Goal: Information Seeking & Learning: Understand process/instructions

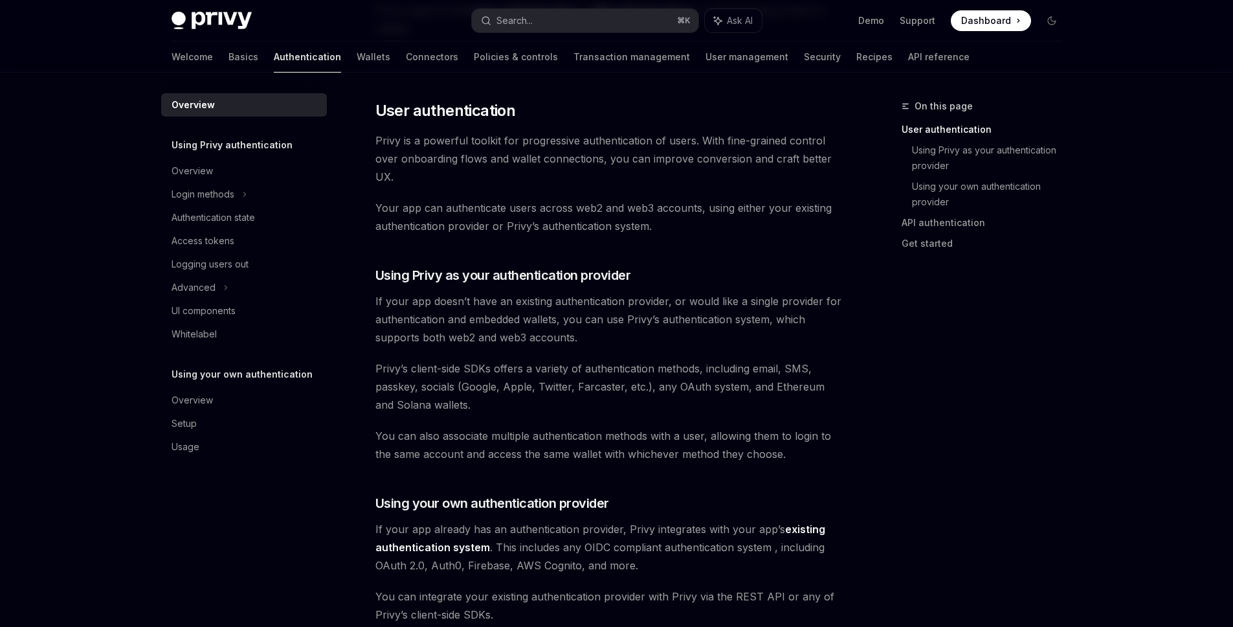
scroll to position [256, 0]
click at [252, 197] on div "Login methods" at bounding box center [244, 194] width 166 height 23
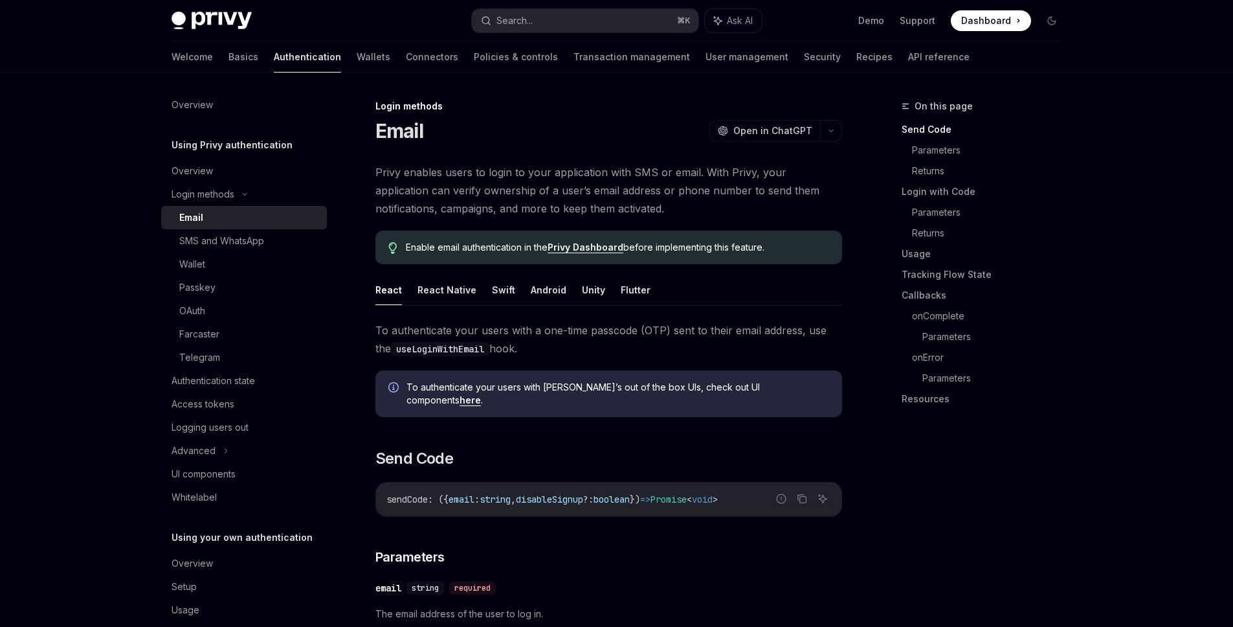
click at [513, 199] on span "Privy enables users to login to your application with SMS or email. With Privy,…" at bounding box center [608, 190] width 467 height 54
click at [628, 294] on button "Flutter" at bounding box center [636, 289] width 30 height 30
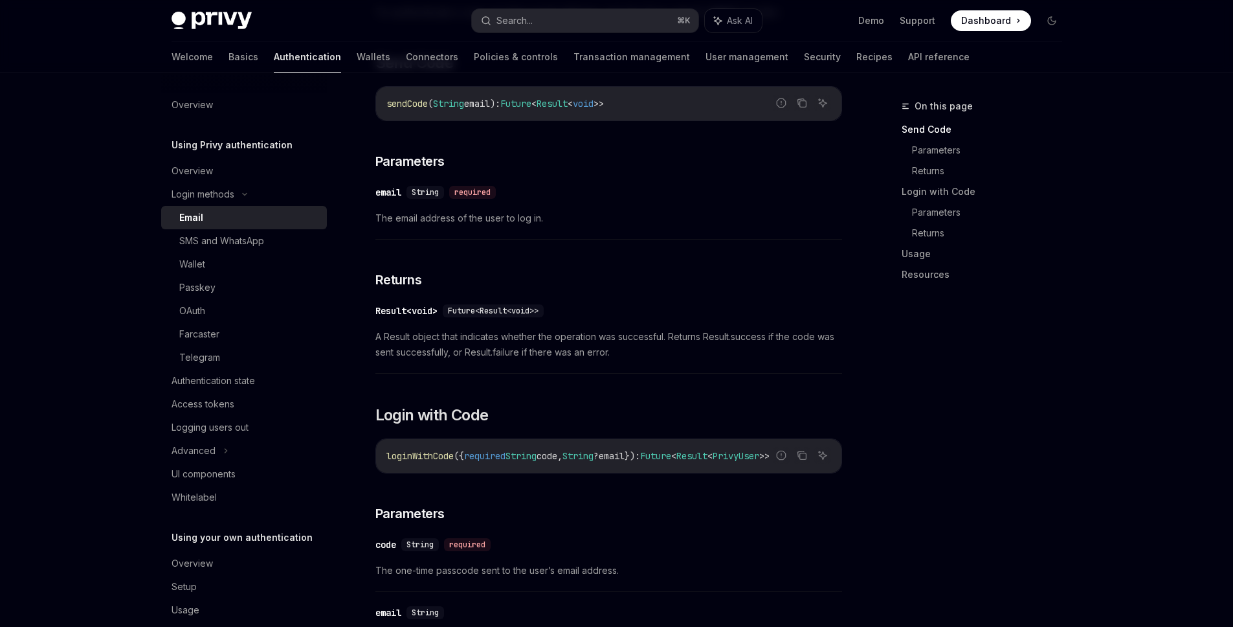
scroll to position [332, 0]
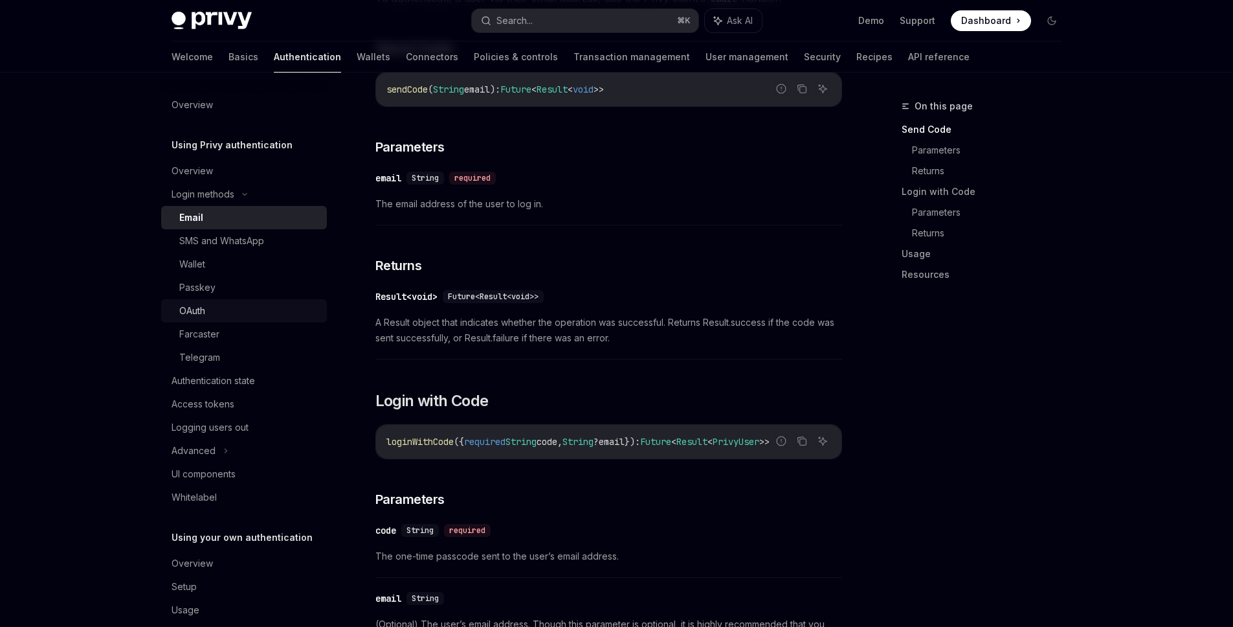
click at [257, 305] on div "OAuth" at bounding box center [249, 311] width 140 height 16
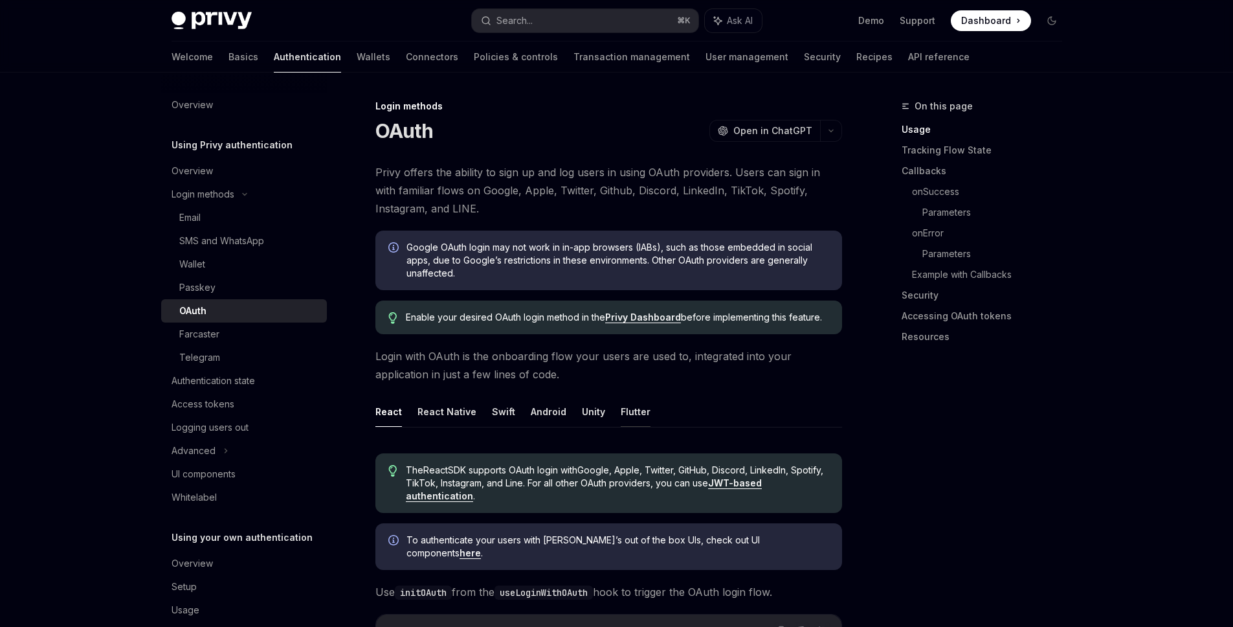
click at [625, 410] on button "Flutter" at bounding box center [636, 411] width 30 height 30
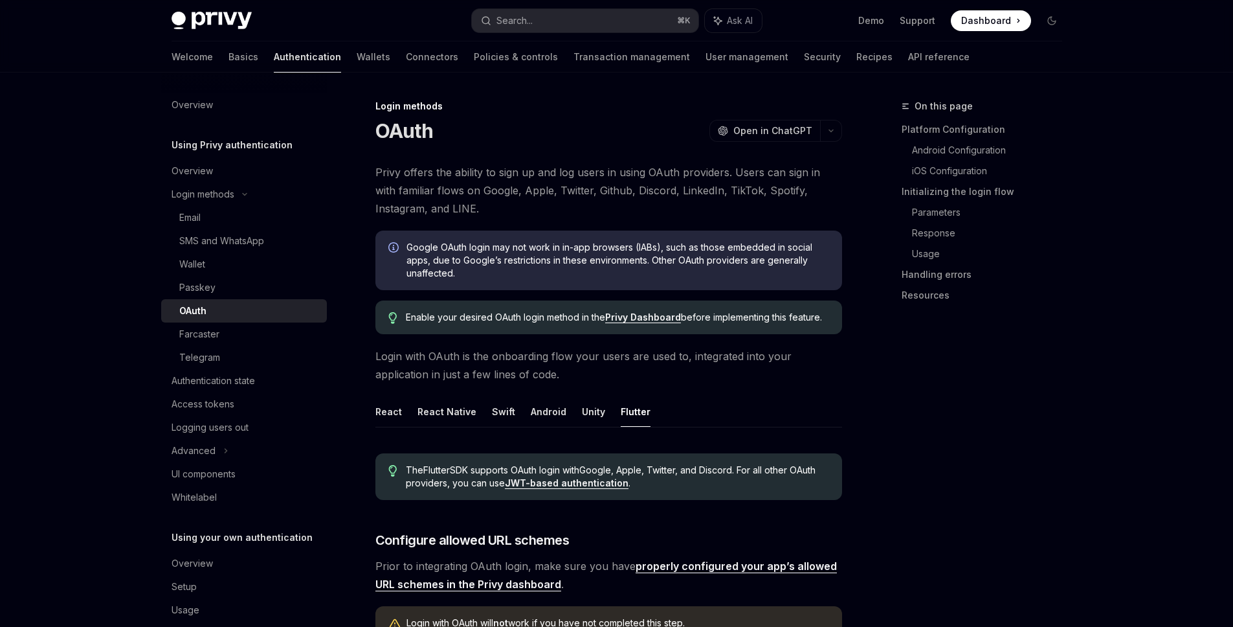
click at [197, 145] on h5 "Using Privy authentication" at bounding box center [232, 145] width 121 height 16
click at [183, 182] on link "Overview" at bounding box center [244, 170] width 166 height 23
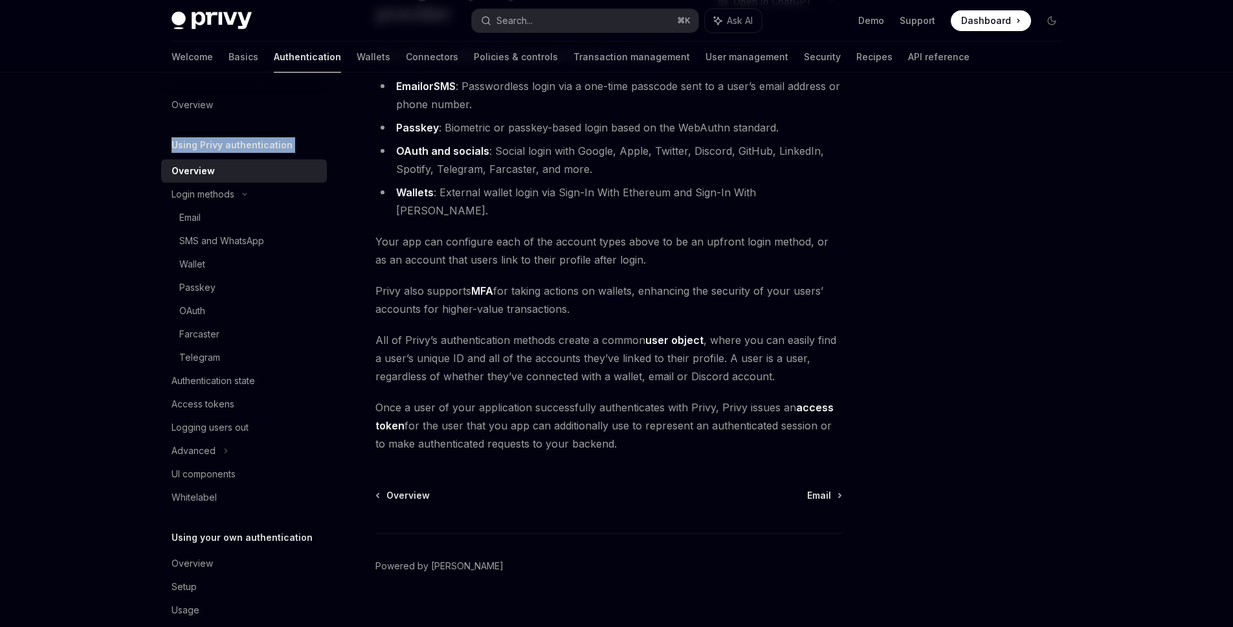
scroll to position [112, 0]
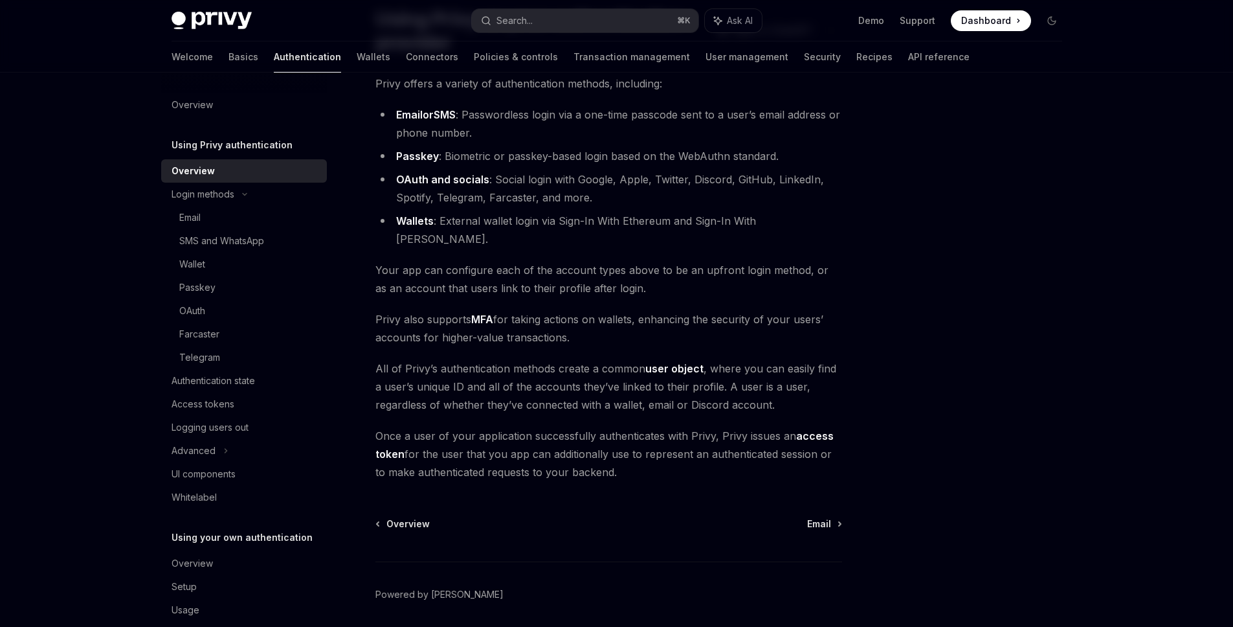
click at [469, 319] on span "Privy also supports MFA for taking actions on wallets, enhancing the security o…" at bounding box center [608, 328] width 467 height 36
click at [424, 182] on link "OAuth and socials" at bounding box center [442, 180] width 93 height 14
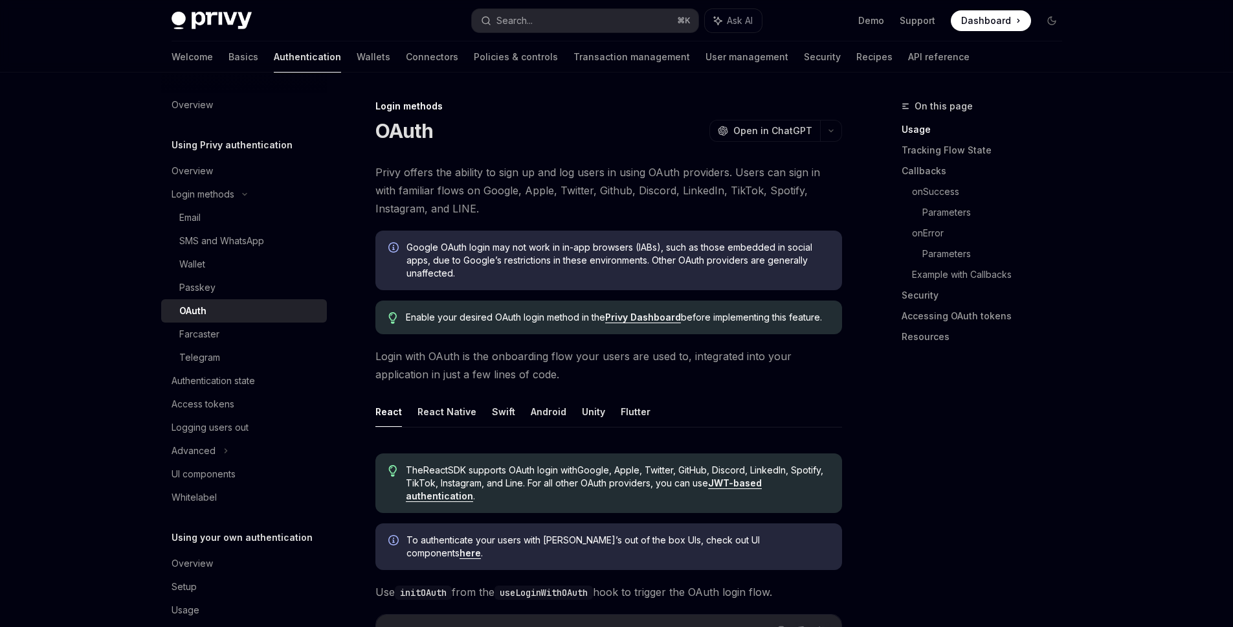
click at [643, 416] on ul "React React Native Swift Android Unity Flutter" at bounding box center [608, 411] width 467 height 31
click at [636, 413] on button "Flutter" at bounding box center [636, 411] width 30 height 30
type textarea "*"
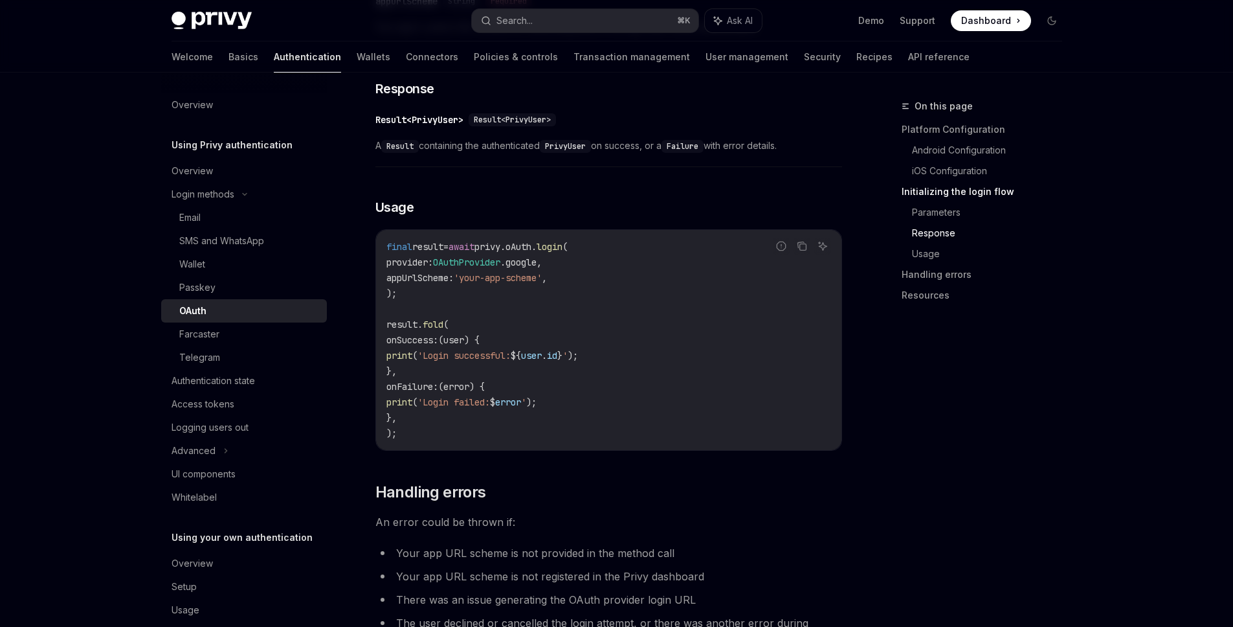
scroll to position [1873, 0]
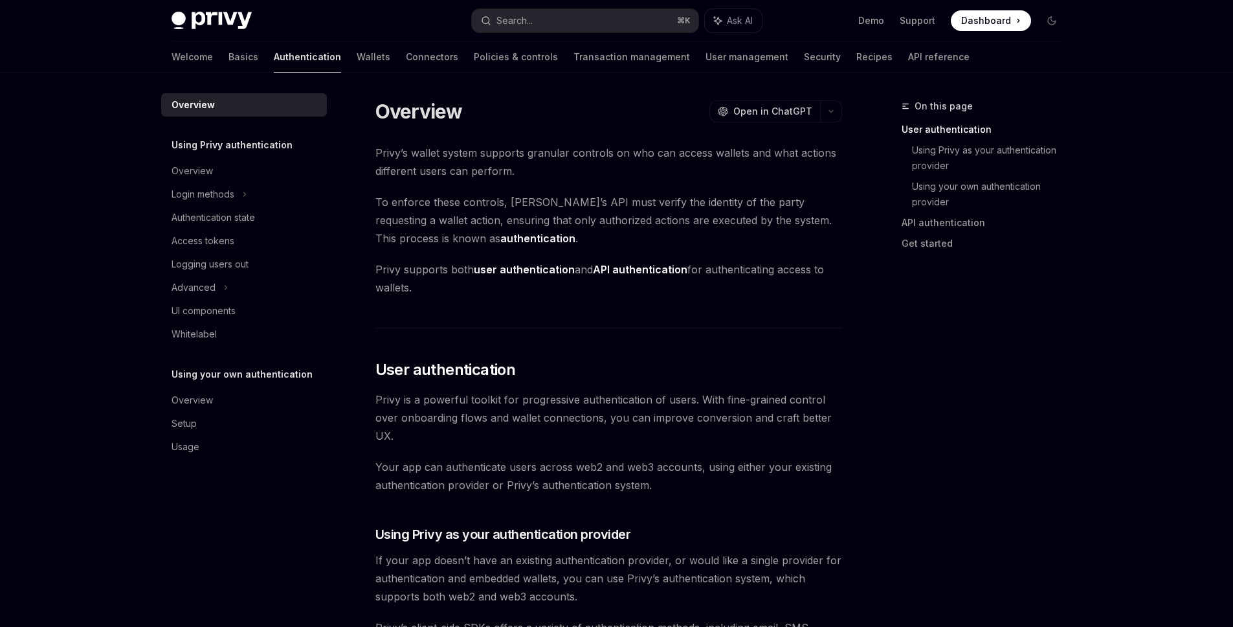
scroll to position [294, 0]
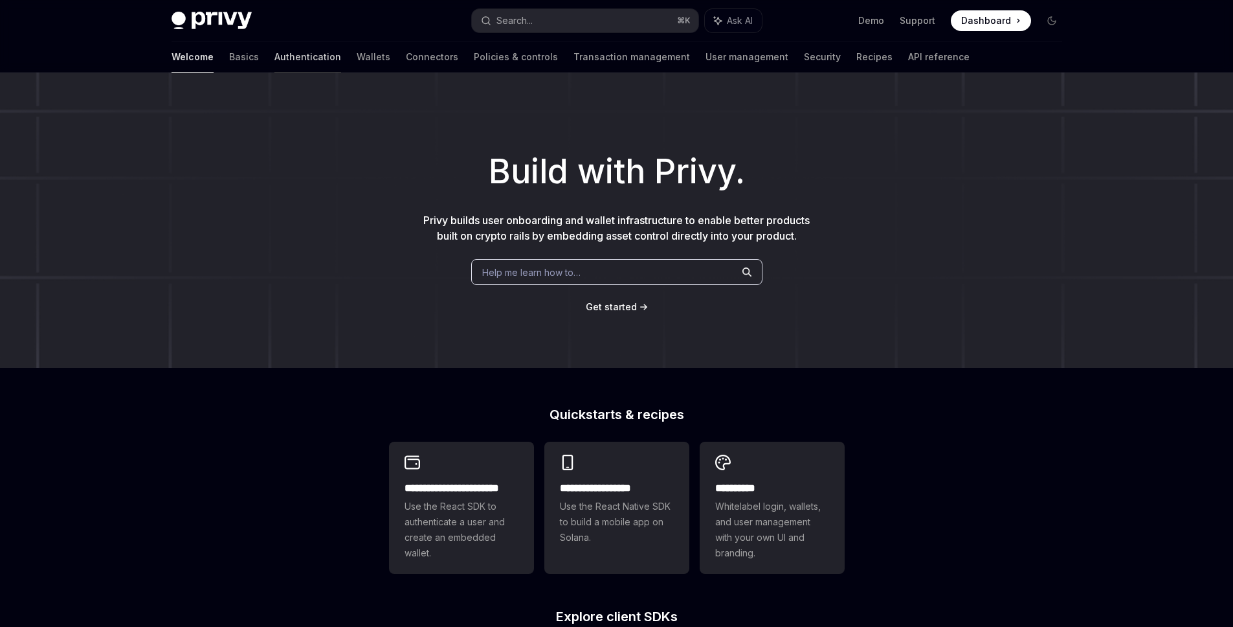
click at [274, 58] on link "Authentication" at bounding box center [307, 56] width 67 height 31
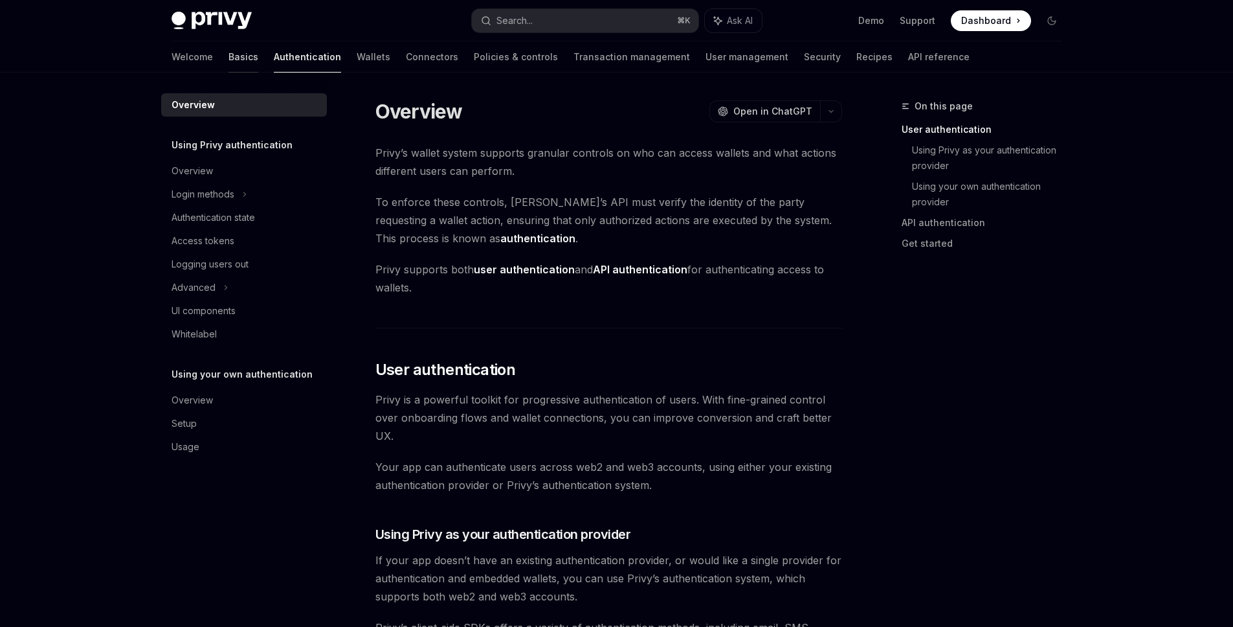
click at [228, 58] on link "Basics" at bounding box center [243, 56] width 30 height 31
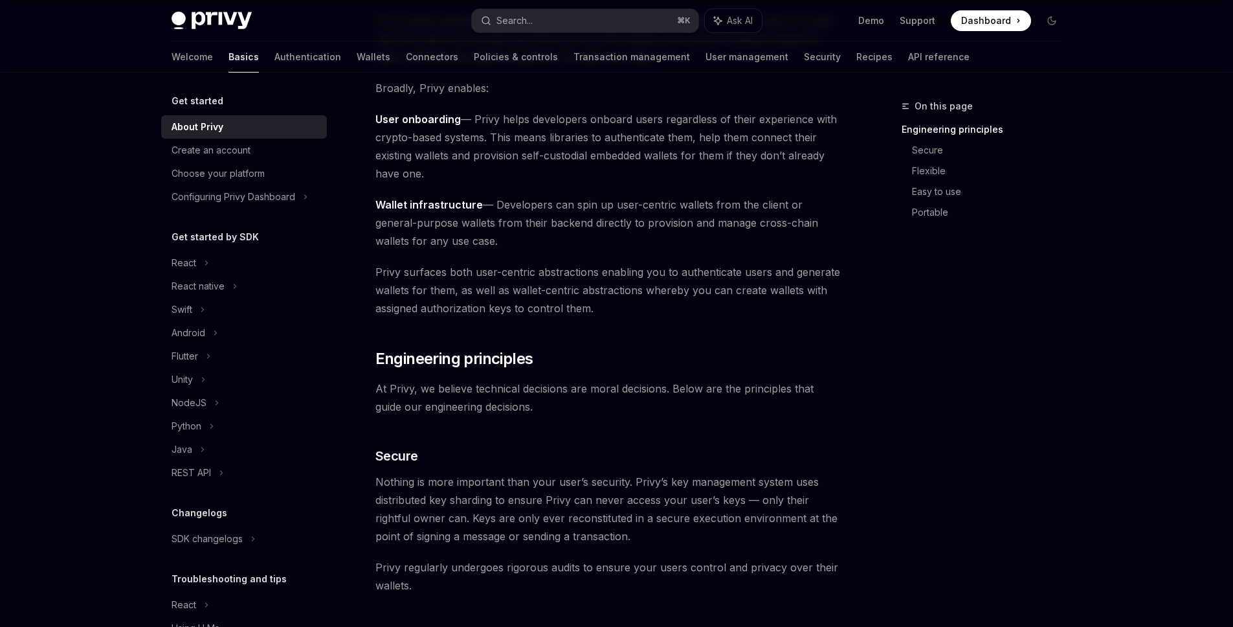
scroll to position [178, 0]
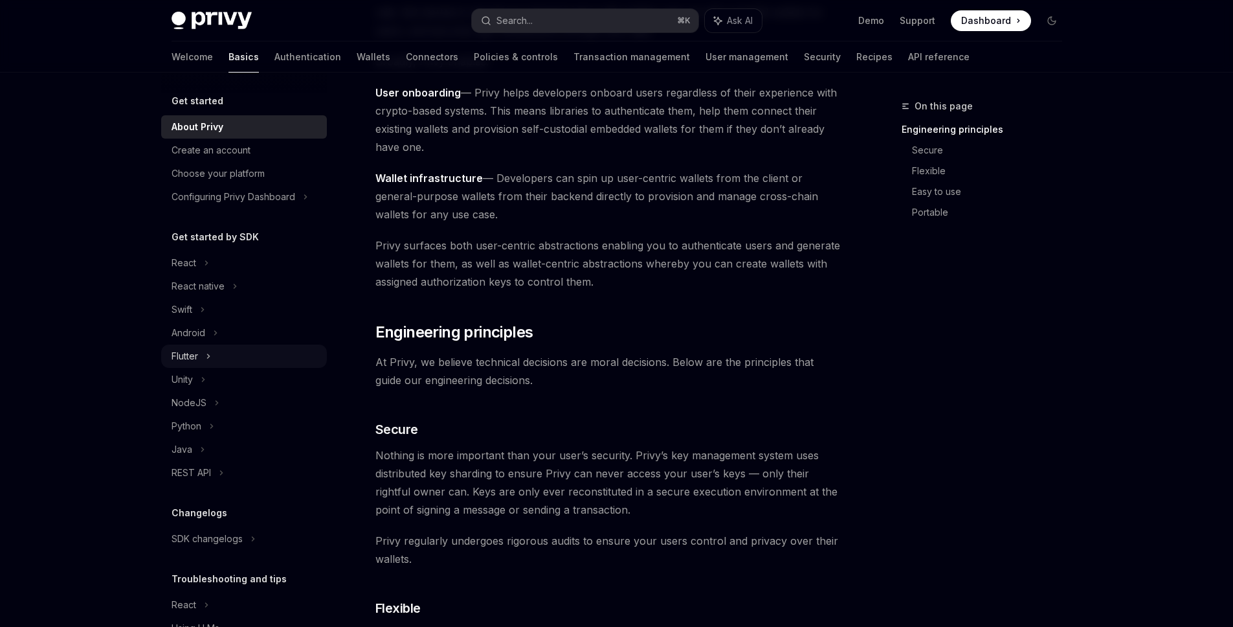
click at [213, 357] on div "Flutter" at bounding box center [244, 355] width 166 height 23
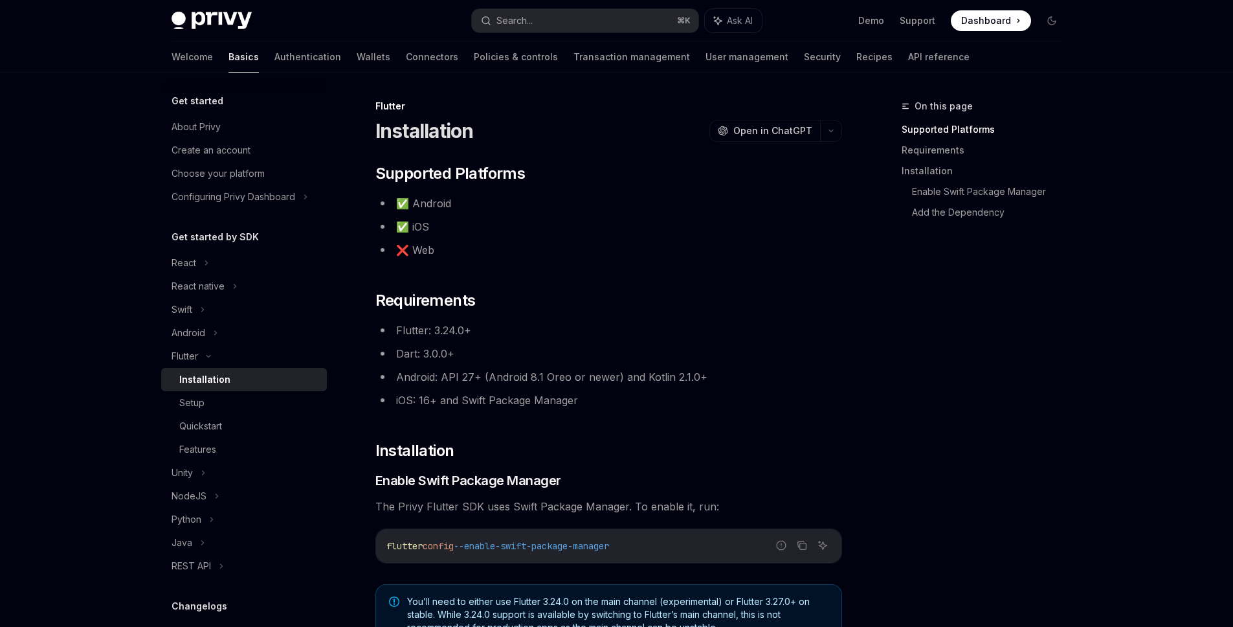
click at [218, 383] on div "Installation" at bounding box center [204, 380] width 51 height 16
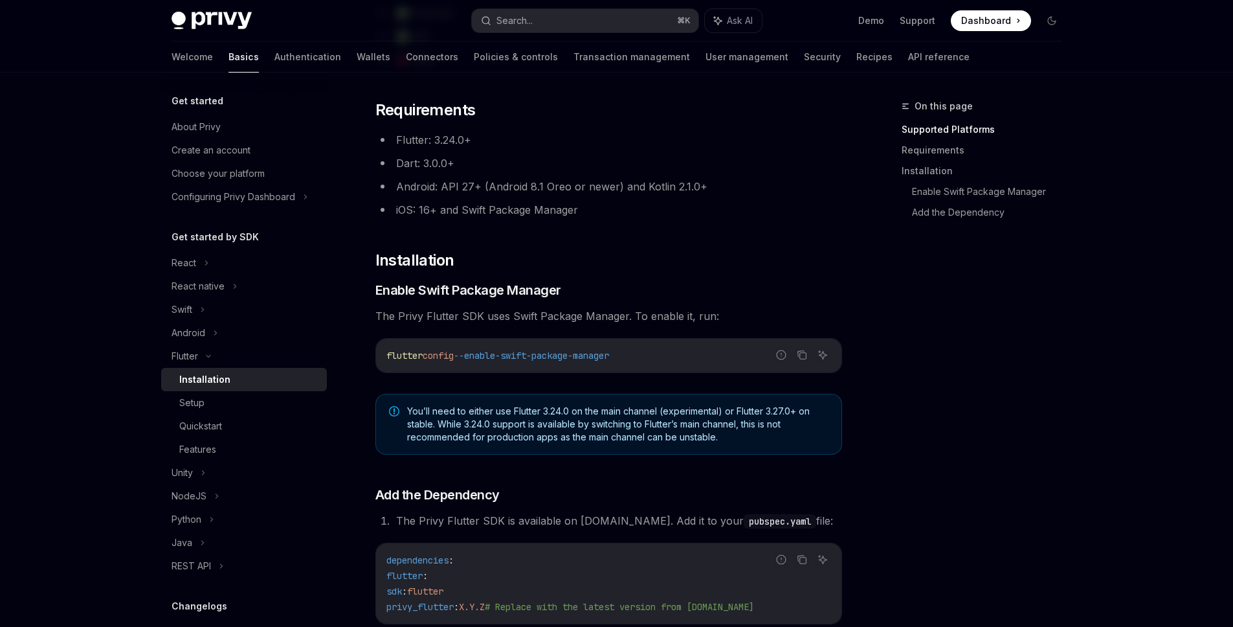
scroll to position [218, 0]
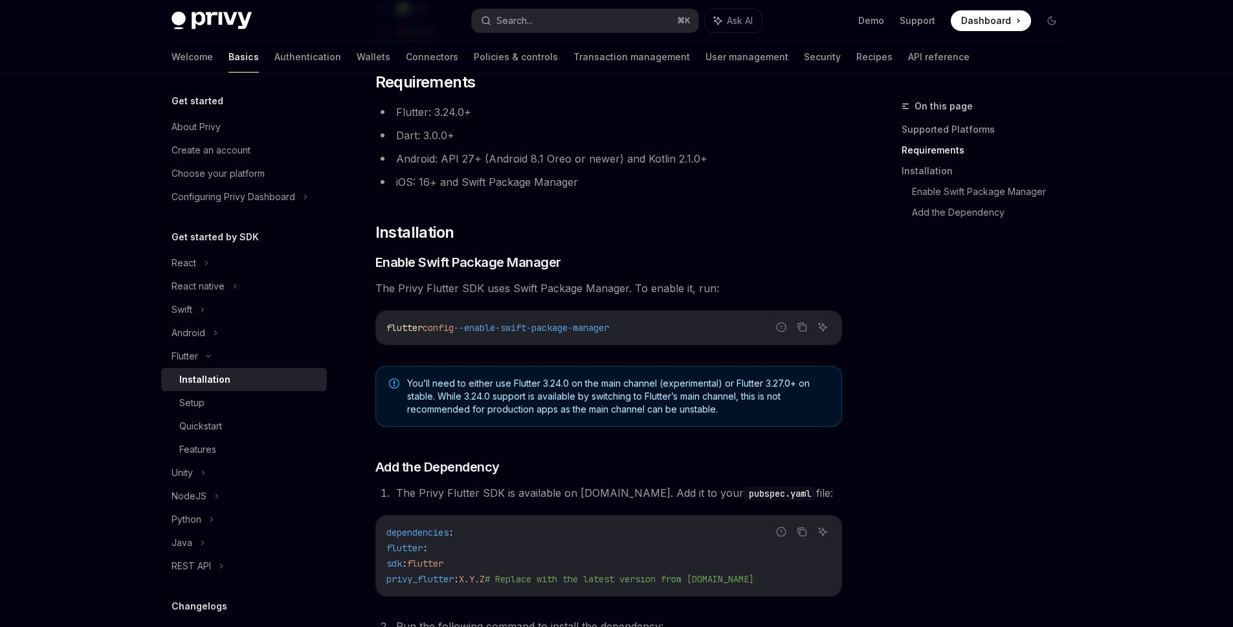
click at [889, 365] on div "On this page Supported Platforms Requirements Installation Enable Swift Package…" at bounding box center [974, 362] width 197 height 528
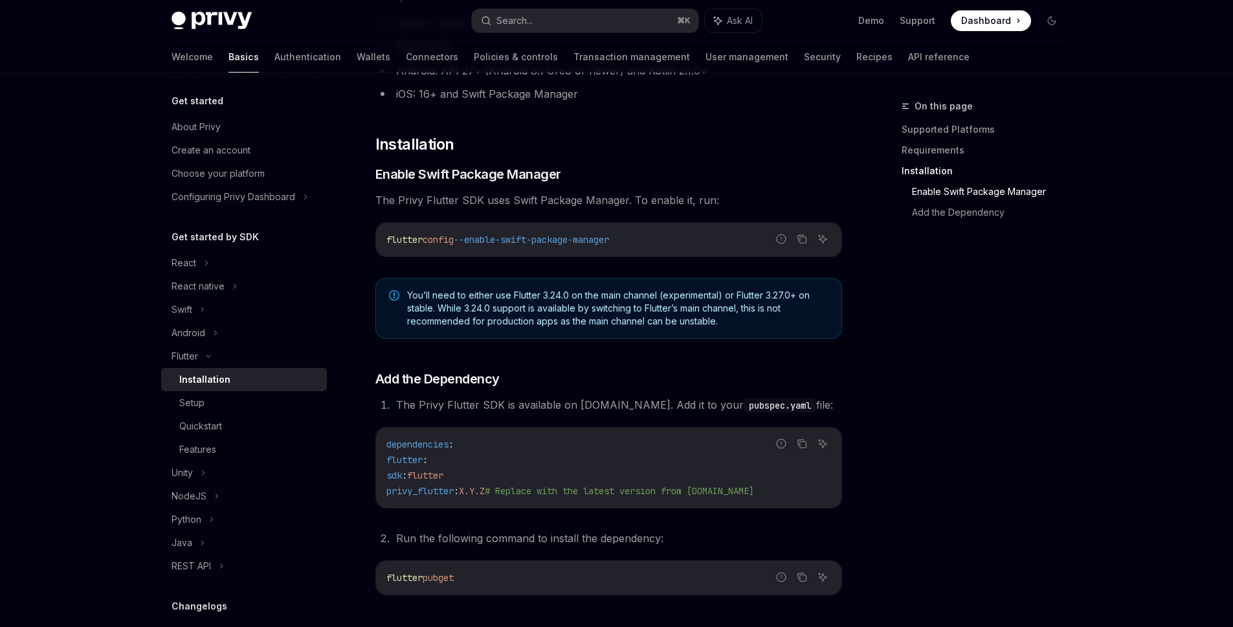
scroll to position [467, 0]
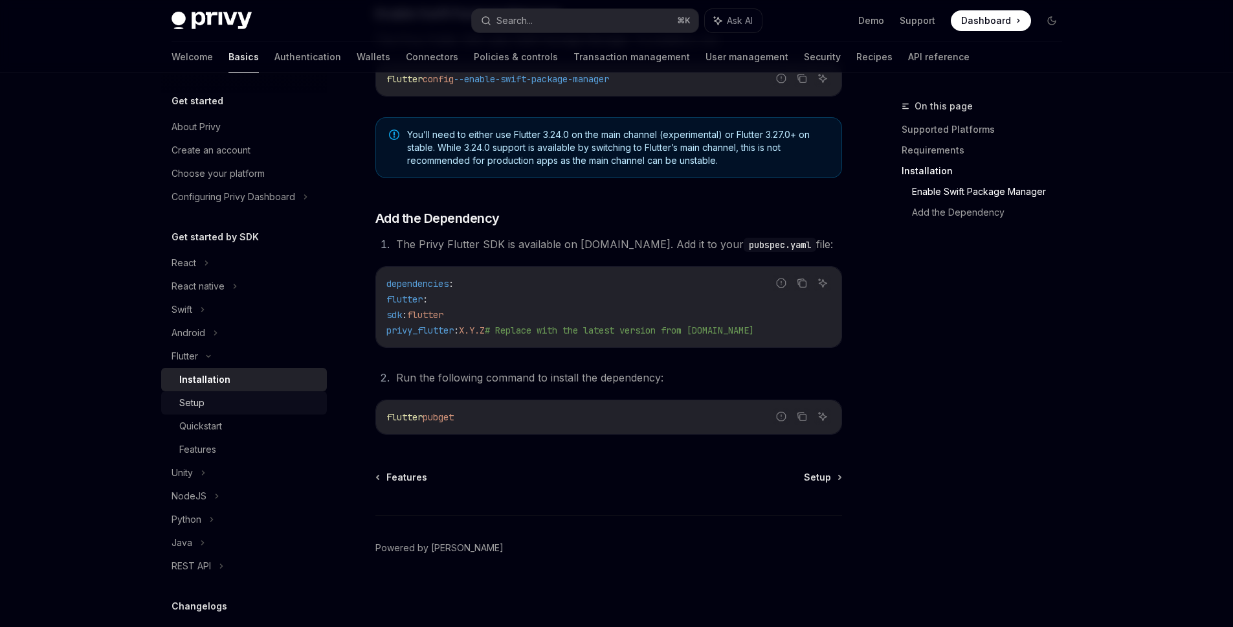
click at [220, 408] on div "Setup" at bounding box center [249, 403] width 140 height 16
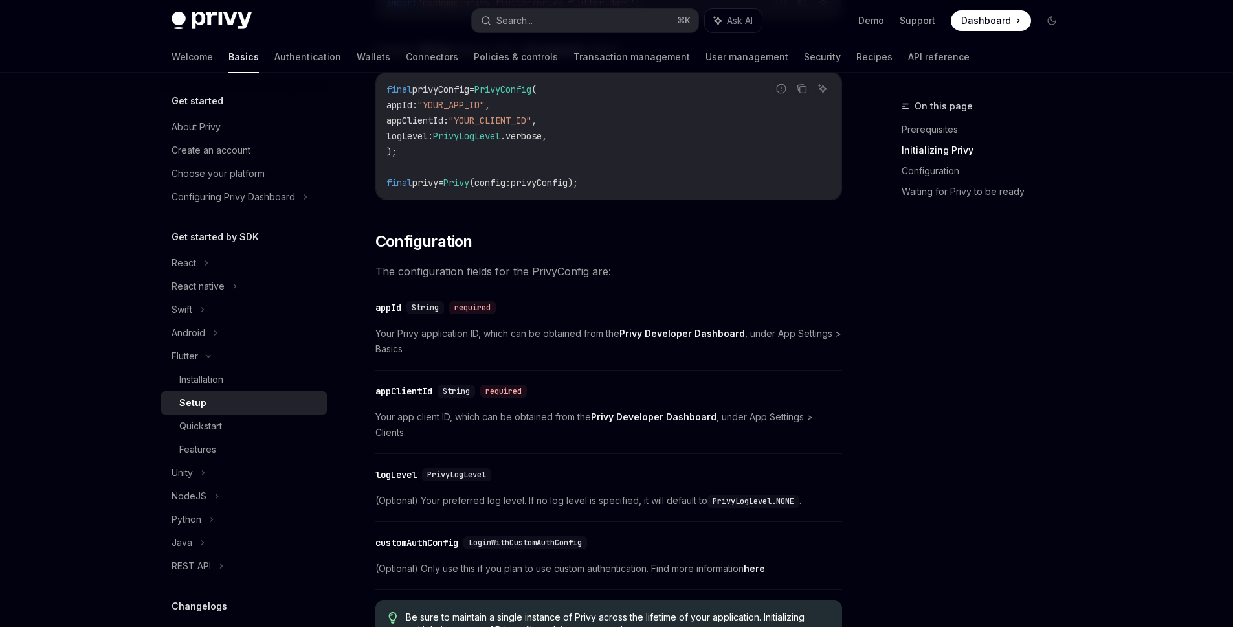
scroll to position [379, 0]
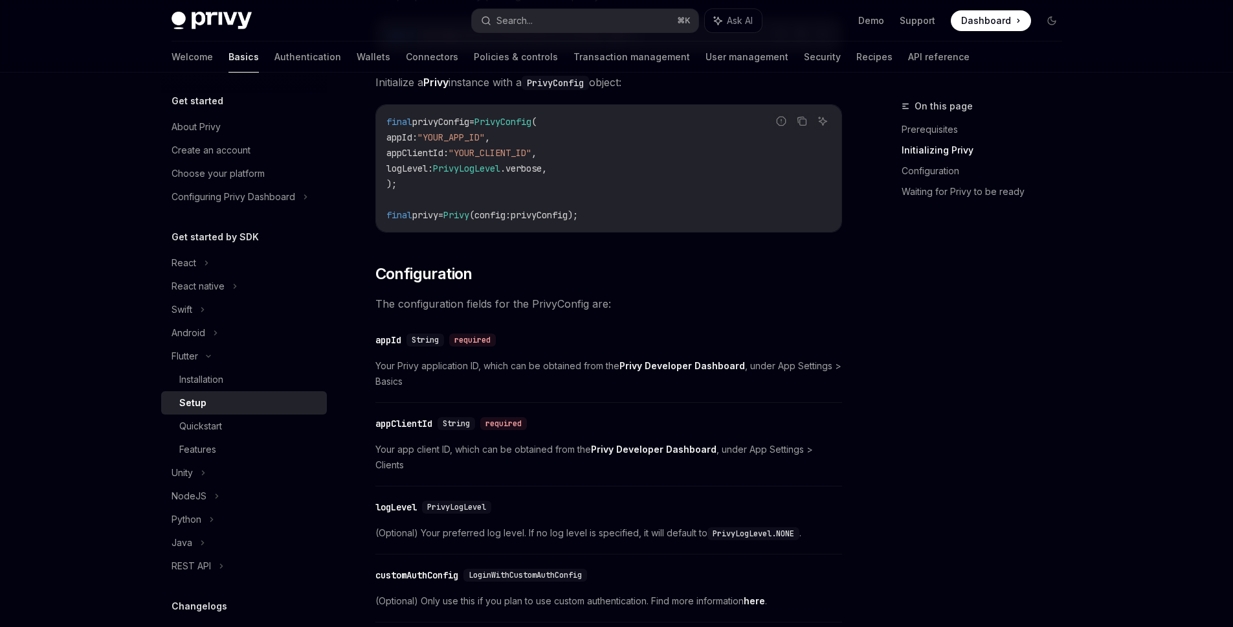
click at [529, 124] on span "PrivyConfig" at bounding box center [502, 122] width 57 height 12
copy span "PrivyConfig"
click at [454, 140] on span ""YOUR_APP_ID"" at bounding box center [450, 137] width 67 height 12
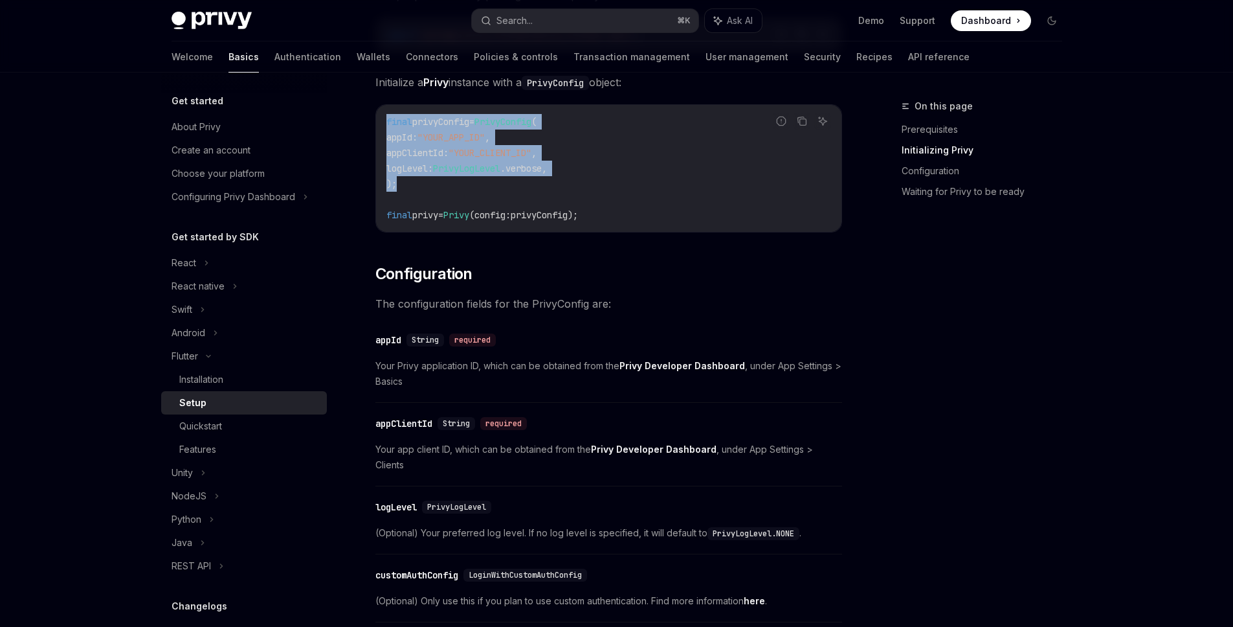
drag, startPoint x: 386, startPoint y: 120, endPoint x: 406, endPoint y: 180, distance: 62.8
click at [406, 180] on code "final privyConfig = PrivyConfig ( appId : "YOUR_APP_ID" , appClientId : "YOUR_C…" at bounding box center [608, 168] width 445 height 109
copy code "final privyConfig = PrivyConfig ( appId : "YOUR_APP_ID" , appClientId : "YOUR_C…"
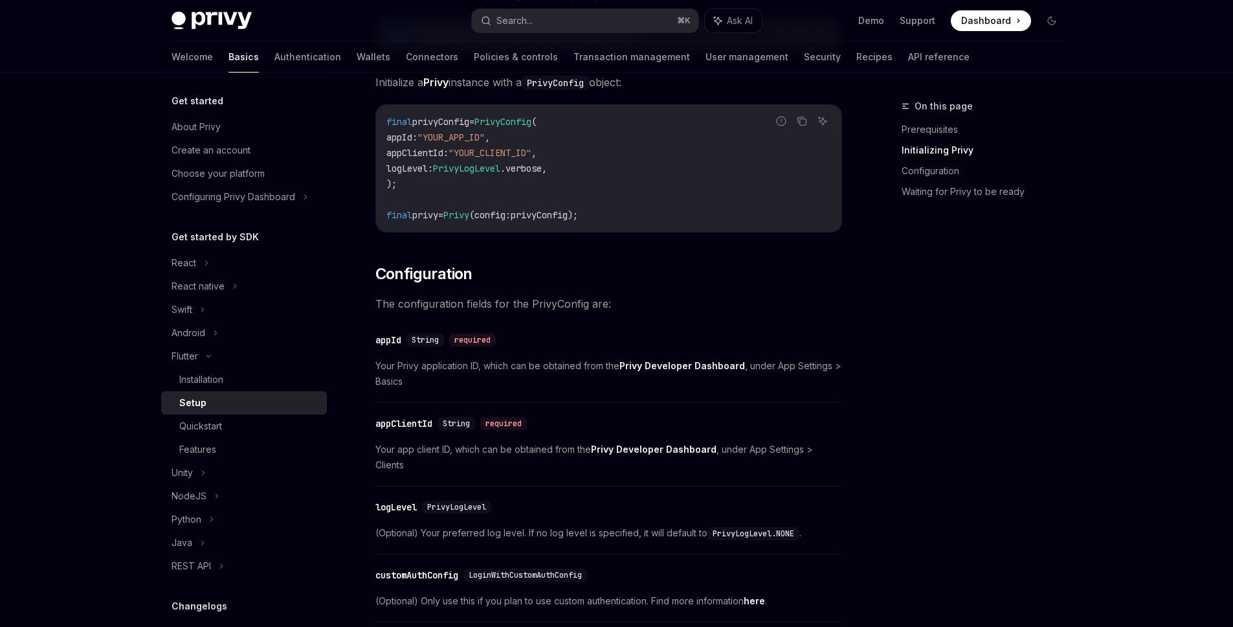
click at [540, 308] on span "The configuration fields for the PrivyConfig are:" at bounding box center [608, 303] width 467 height 18
click at [469, 216] on span "Privy" at bounding box center [456, 215] width 26 height 12
click at [397, 219] on span "final" at bounding box center [399, 215] width 26 height 12
drag, startPoint x: 387, startPoint y: 216, endPoint x: 659, endPoint y: 214, distance: 271.8
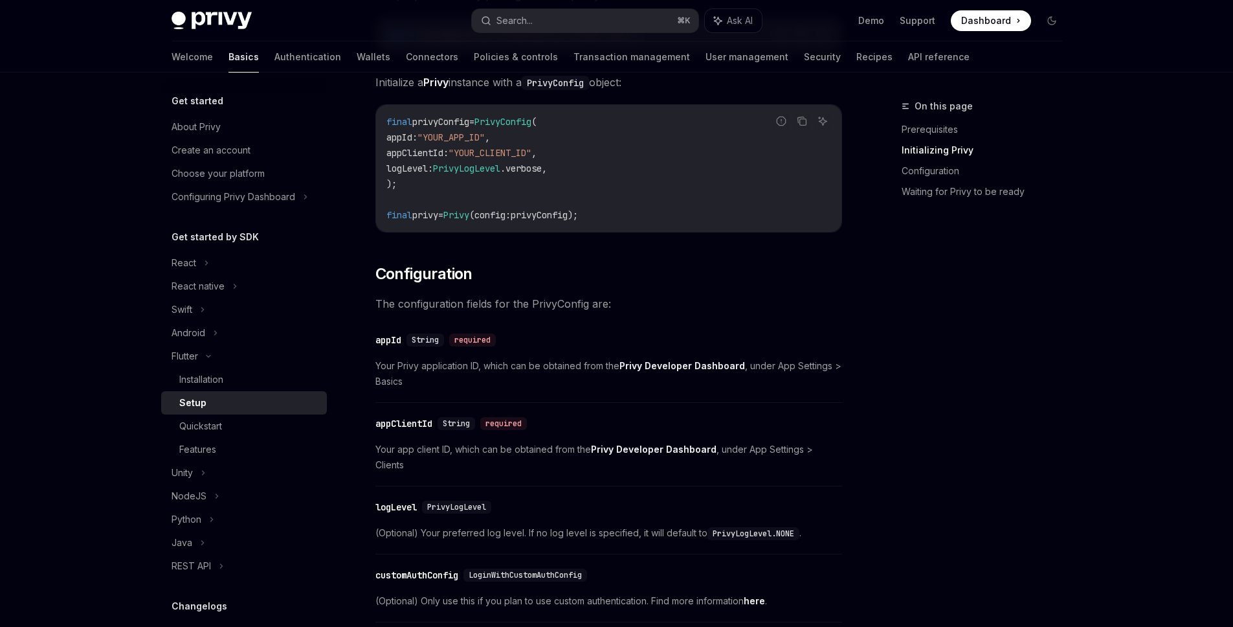
click at [659, 214] on code "final privyConfig = PrivyConfig ( appId : "YOUR_APP_ID" , appClientId : "YOUR_C…" at bounding box center [608, 168] width 445 height 109
copy span "final privy = Privy (config : privyConfig);"
click at [1002, 23] on span "Dashboard" at bounding box center [986, 20] width 50 height 13
click at [569, 275] on h2 "​ Configuration" at bounding box center [608, 273] width 467 height 21
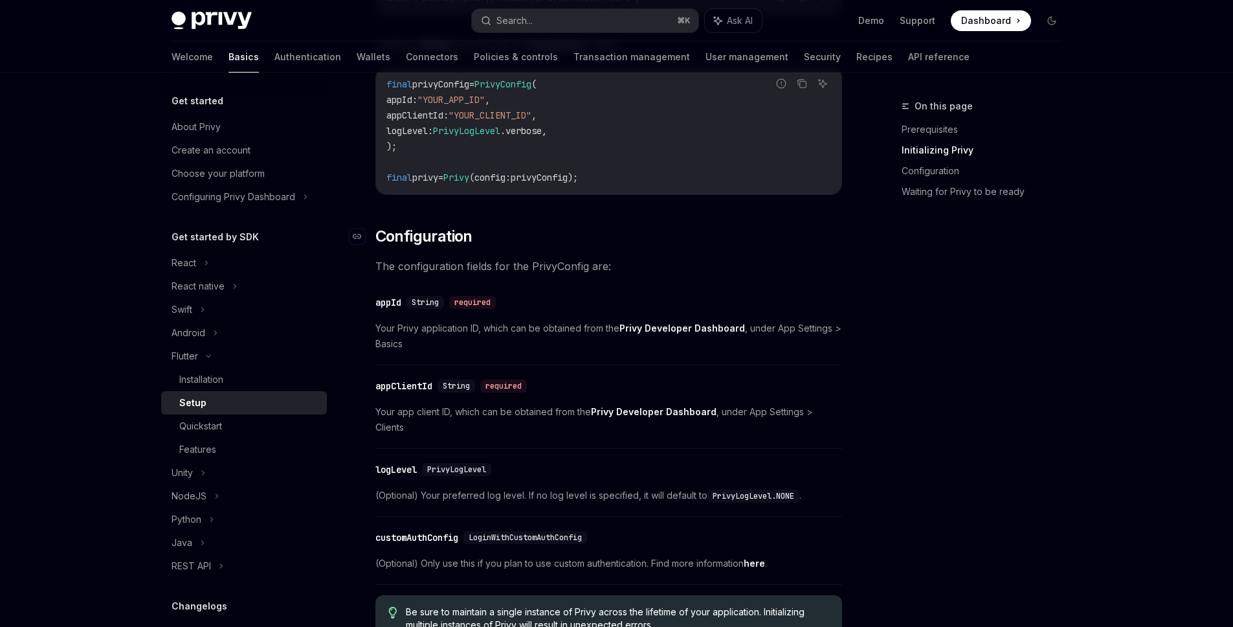
scroll to position [578, 0]
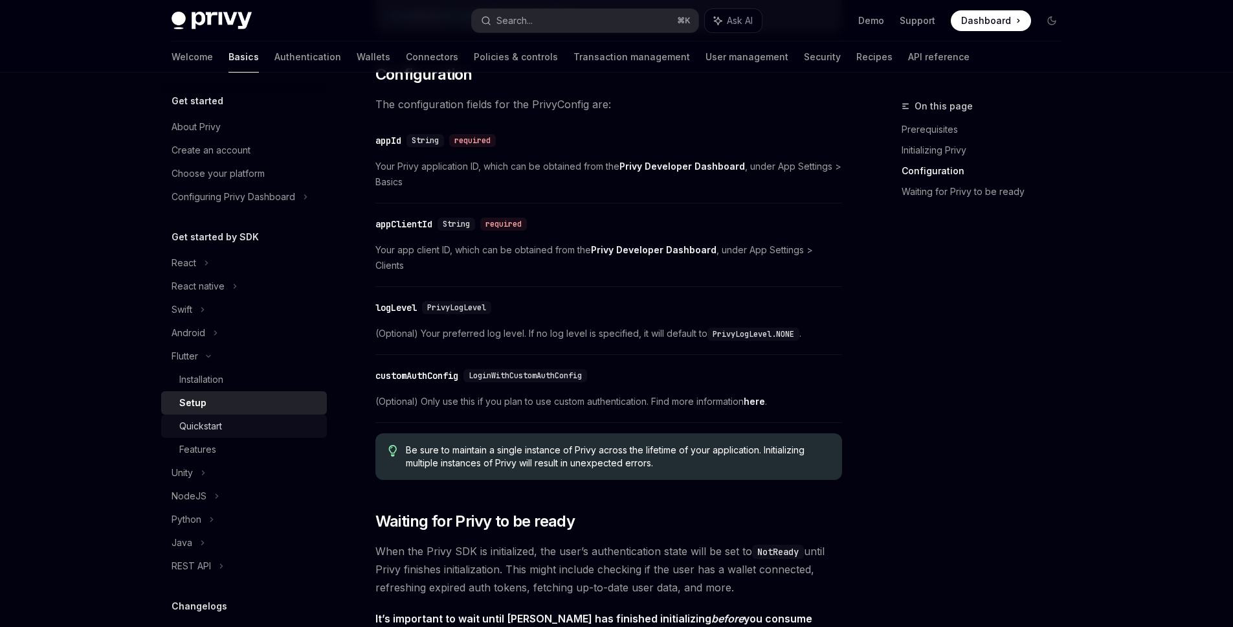
click at [221, 432] on div "Quickstart" at bounding box center [200, 426] width 43 height 16
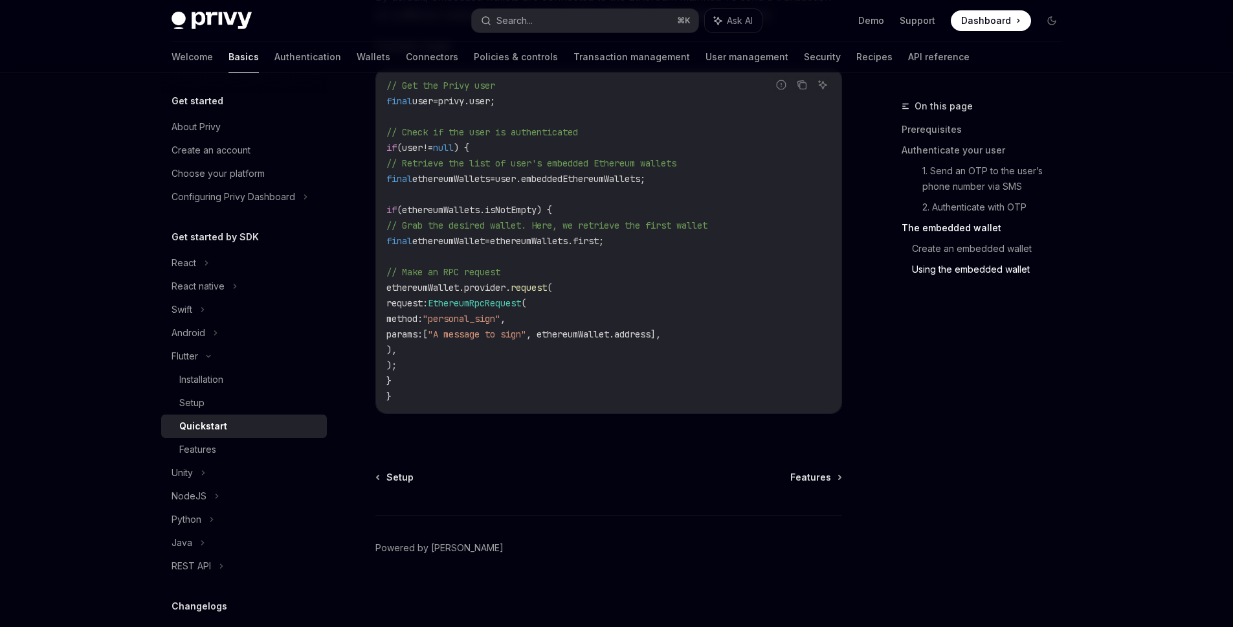
scroll to position [2468, 0]
click at [817, 472] on span "Features" at bounding box center [810, 477] width 41 height 13
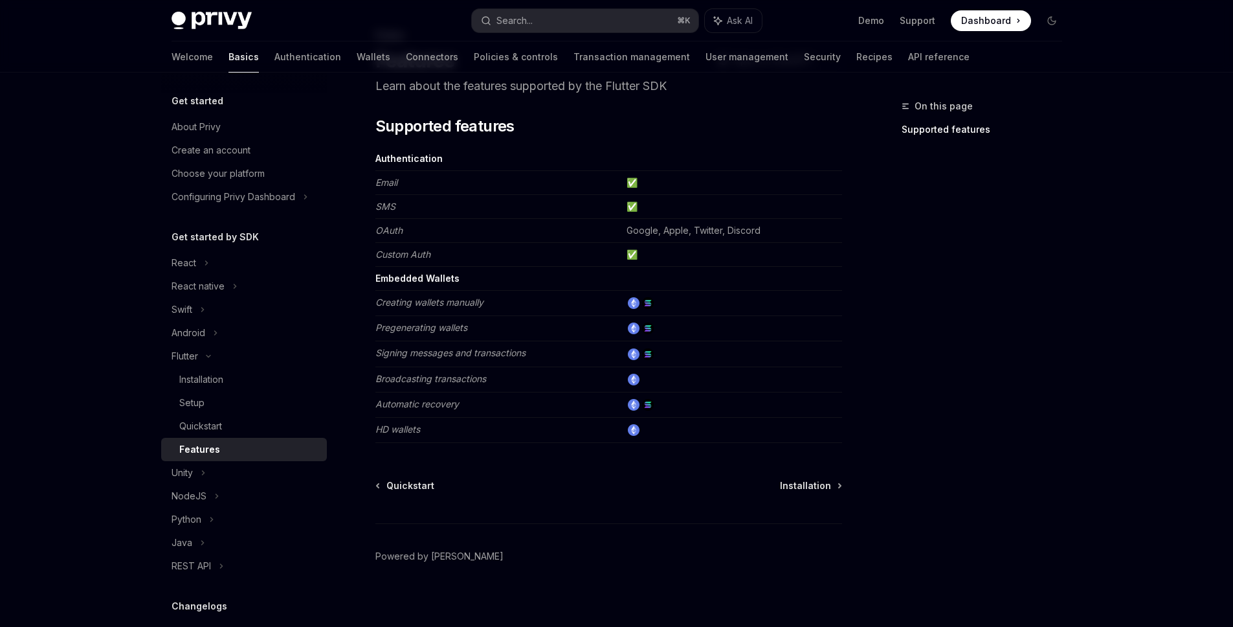
scroll to position [79, 0]
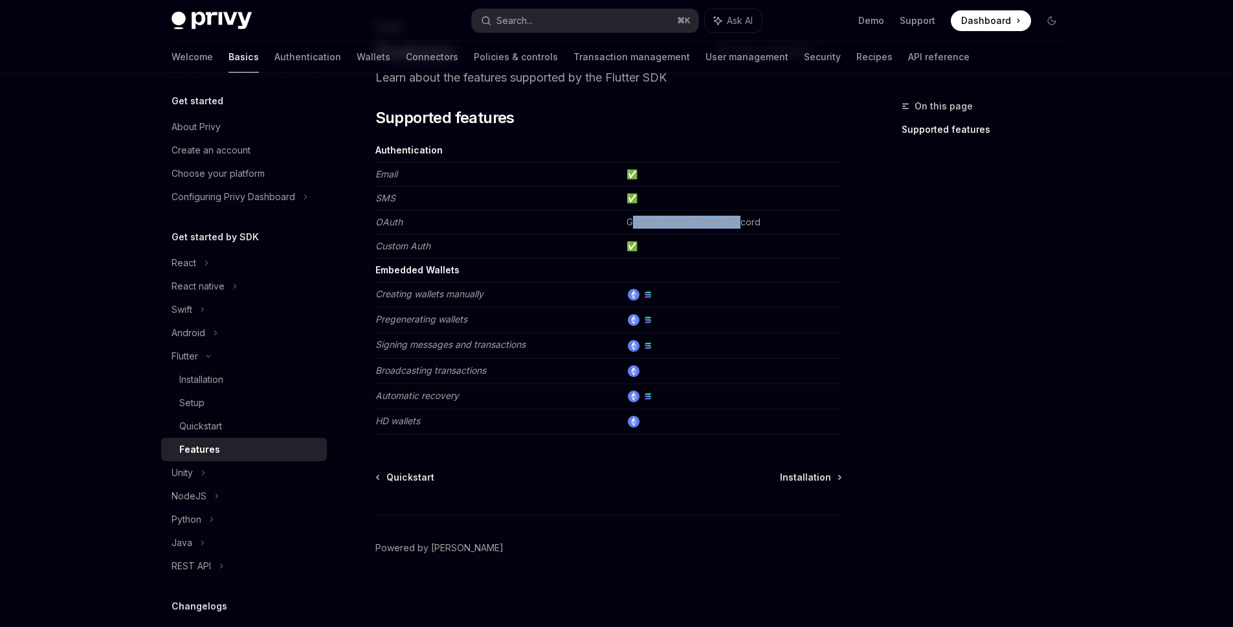
drag, startPoint x: 633, startPoint y: 221, endPoint x: 744, endPoint y: 224, distance: 110.7
click at [744, 224] on td "Google, Apple, Twitter, Discord" at bounding box center [731, 222] width 221 height 24
click at [794, 225] on td "Google, Apple, Twitter, Discord" at bounding box center [731, 222] width 221 height 24
click at [404, 242] on em "Custom Auth" at bounding box center [402, 245] width 55 height 11
click at [380, 191] on td "SMS" at bounding box center [498, 198] width 246 height 24
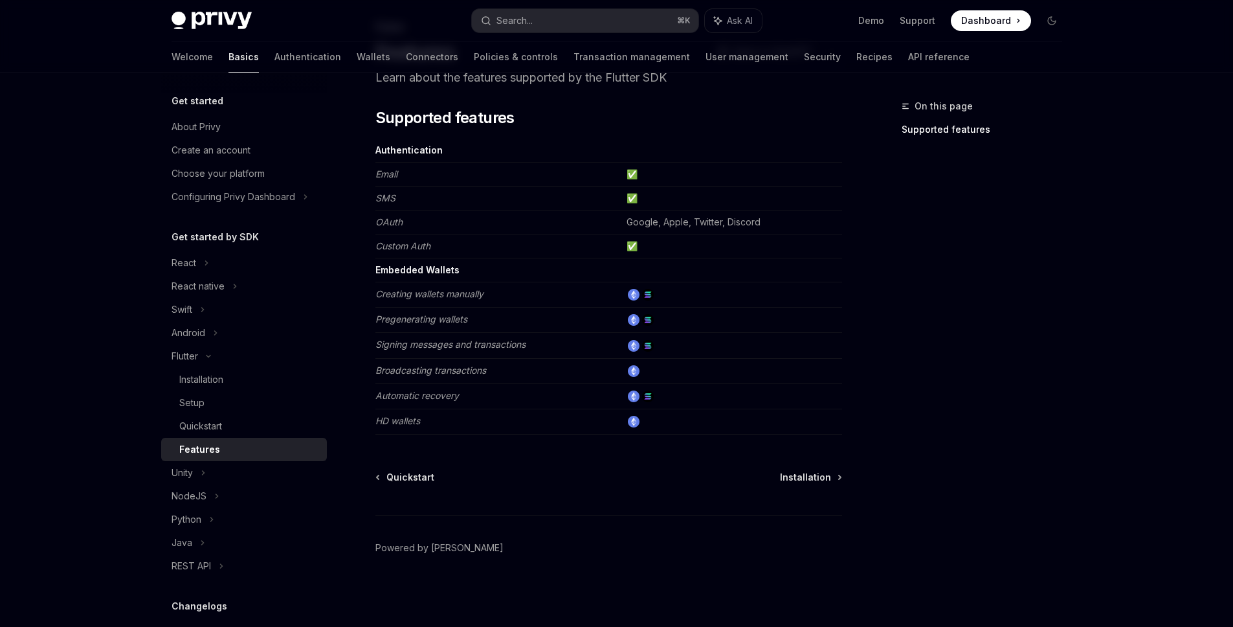
click at [386, 175] on em "Email" at bounding box center [386, 173] width 22 height 11
click at [417, 275] on strong "Embedded Wallets" at bounding box center [417, 269] width 84 height 11
click at [216, 403] on div "Setup" at bounding box center [249, 403] width 140 height 16
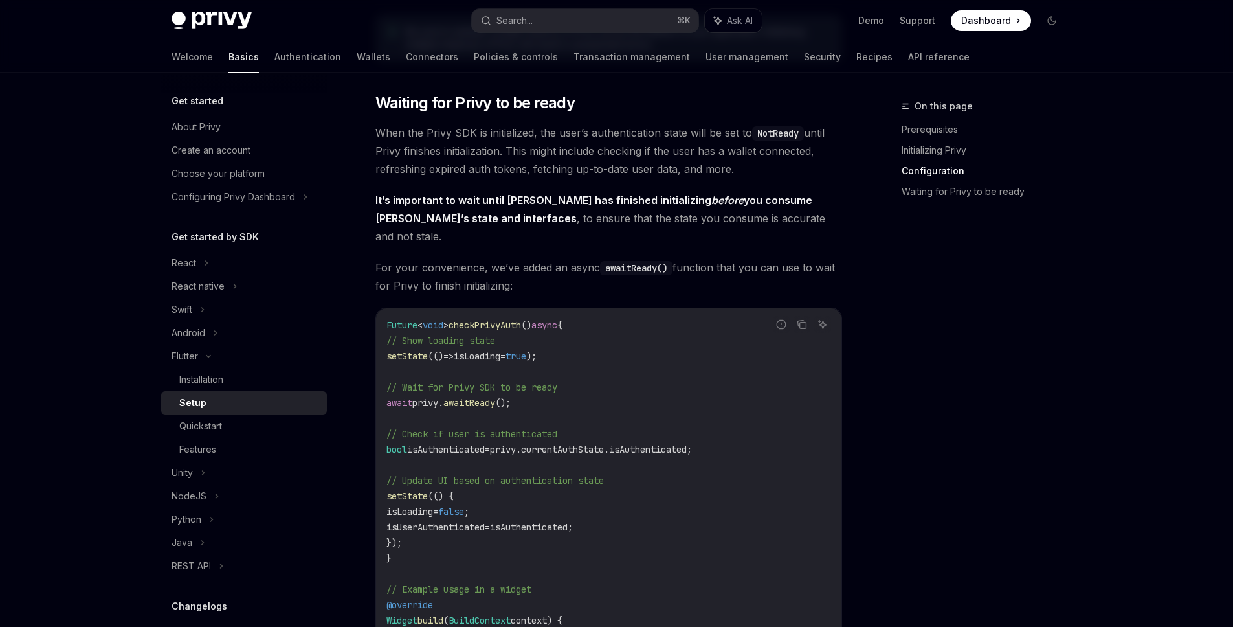
scroll to position [1005, 0]
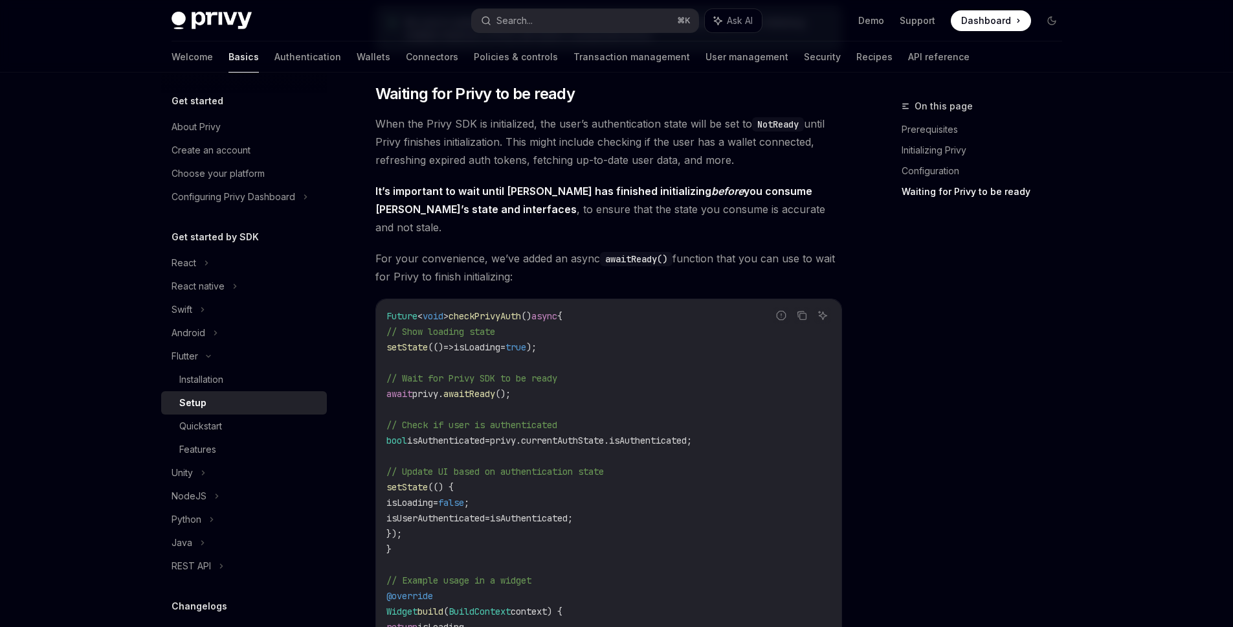
click at [890, 397] on div "On this page Prerequisites Initializing Privy Configuration Waiting for Privy t…" at bounding box center [974, 362] width 197 height 528
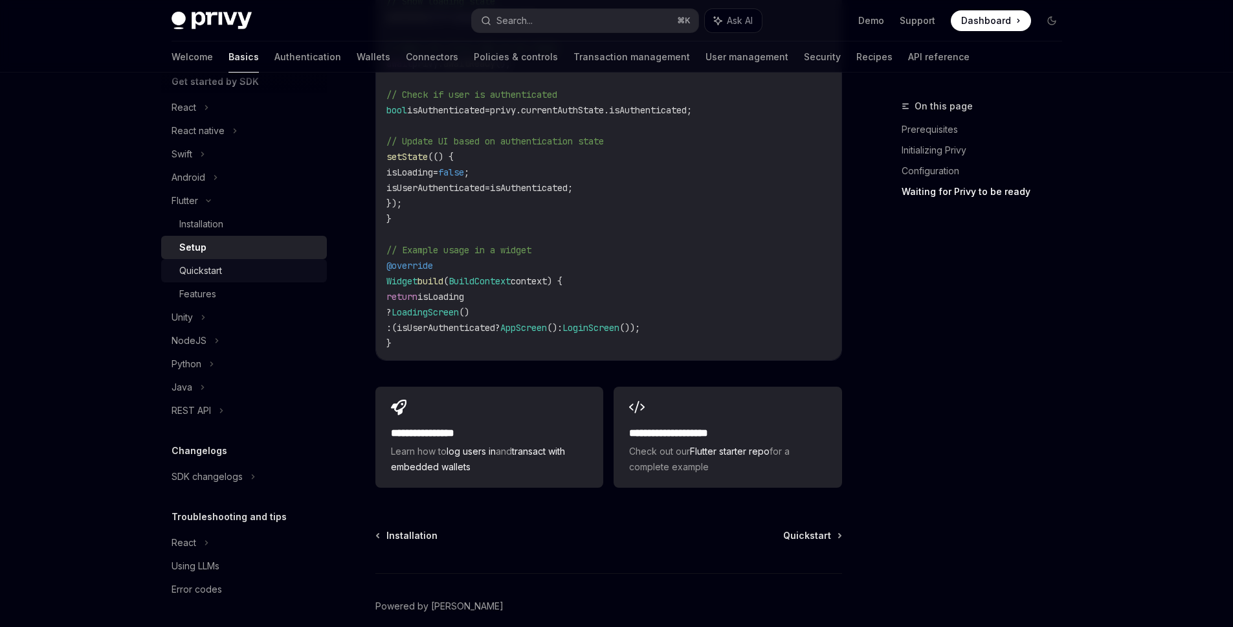
scroll to position [1360, 0]
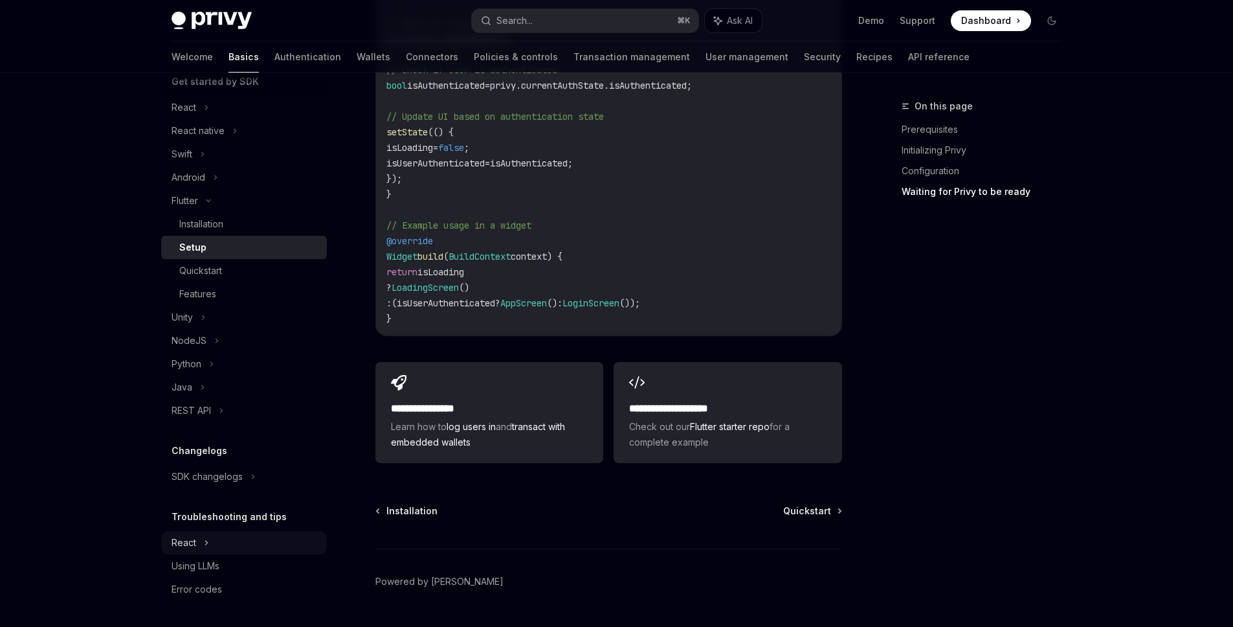
click at [208, 546] on div "React" at bounding box center [244, 542] width 166 height 23
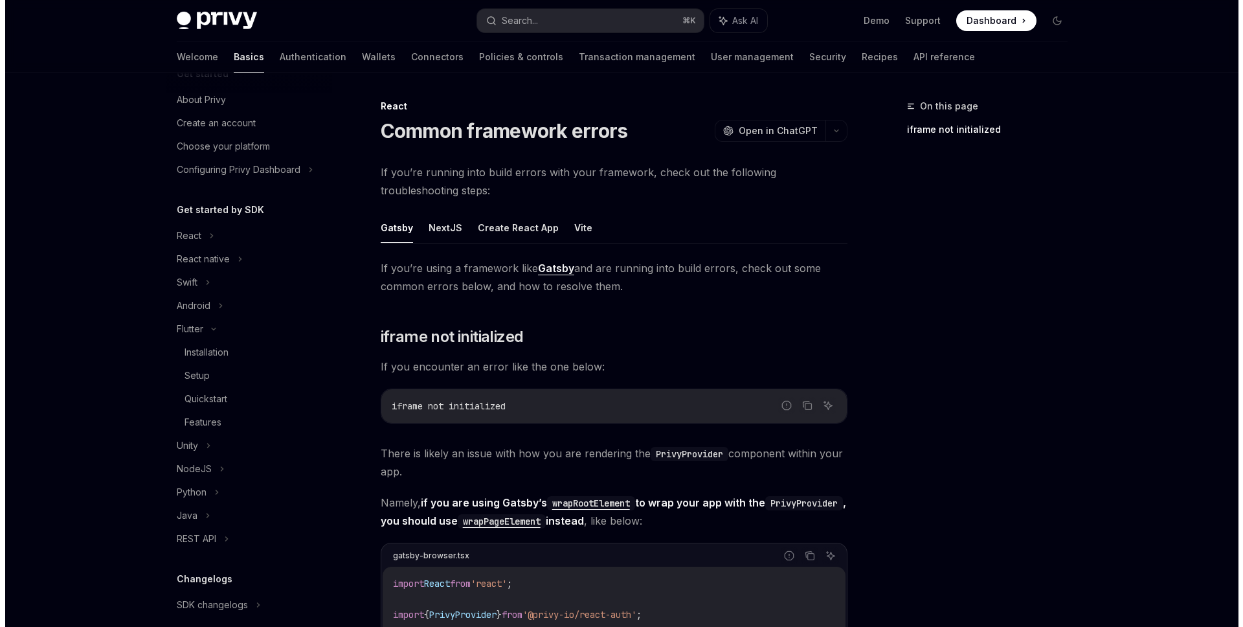
scroll to position [272, 0]
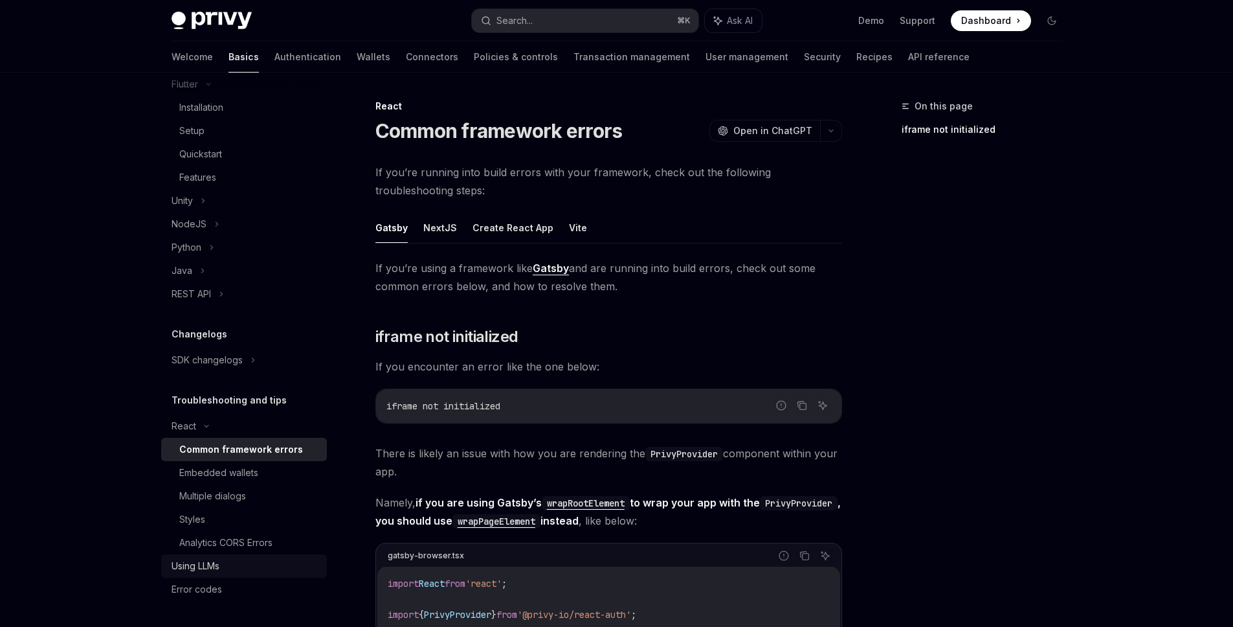
click at [204, 565] on div "Using LLMs" at bounding box center [196, 566] width 48 height 16
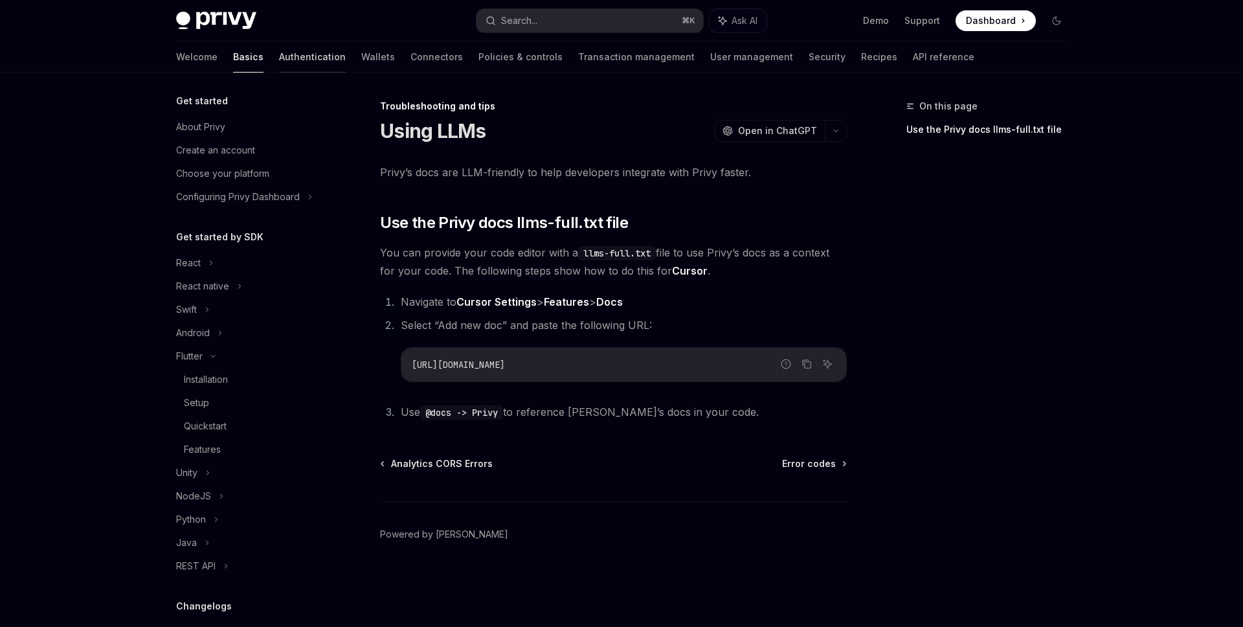
click at [279, 54] on link "Authentication" at bounding box center [312, 56] width 67 height 31
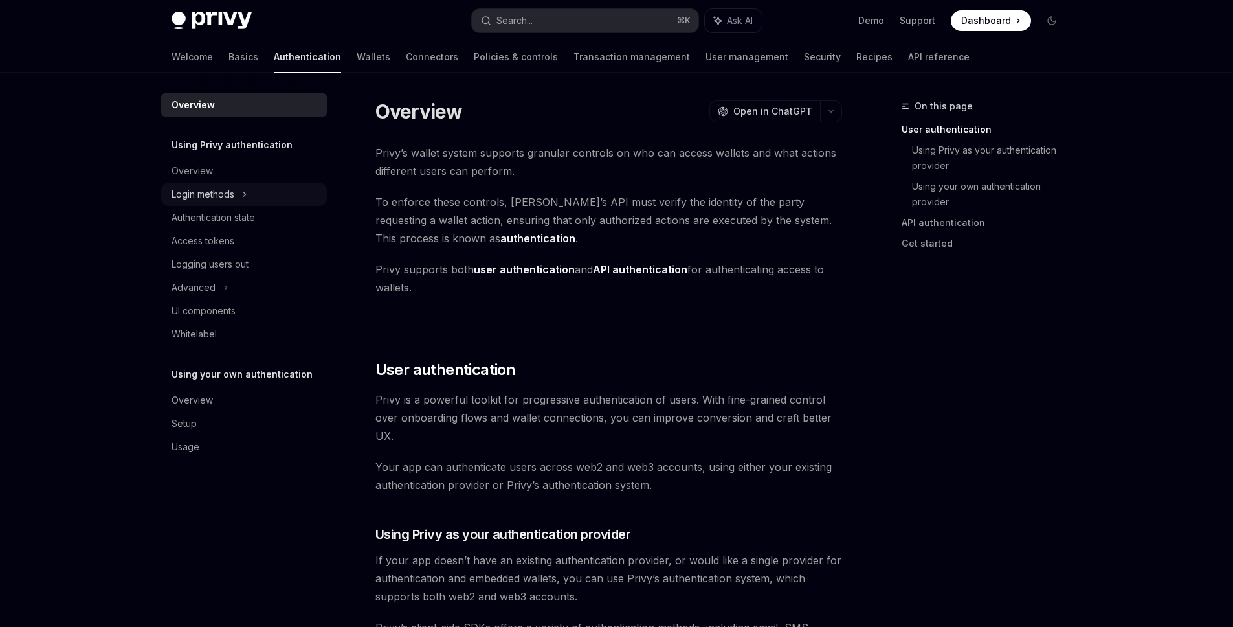
click at [251, 192] on div "Login methods" at bounding box center [244, 194] width 166 height 23
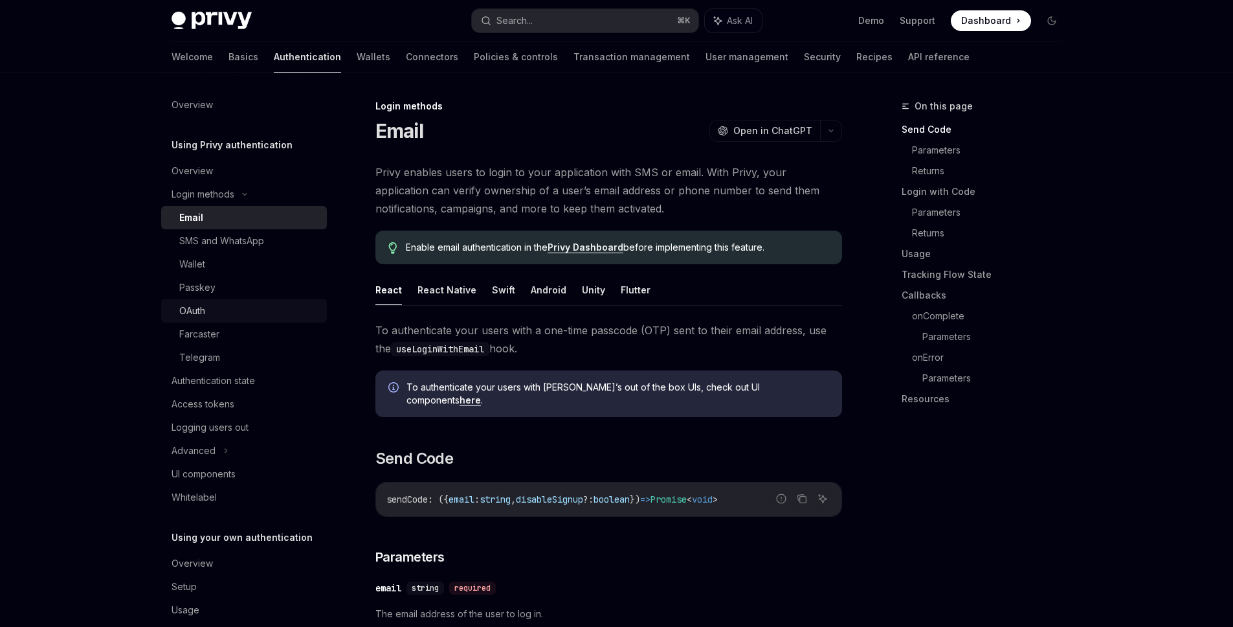
click at [213, 304] on div "OAuth" at bounding box center [249, 311] width 140 height 16
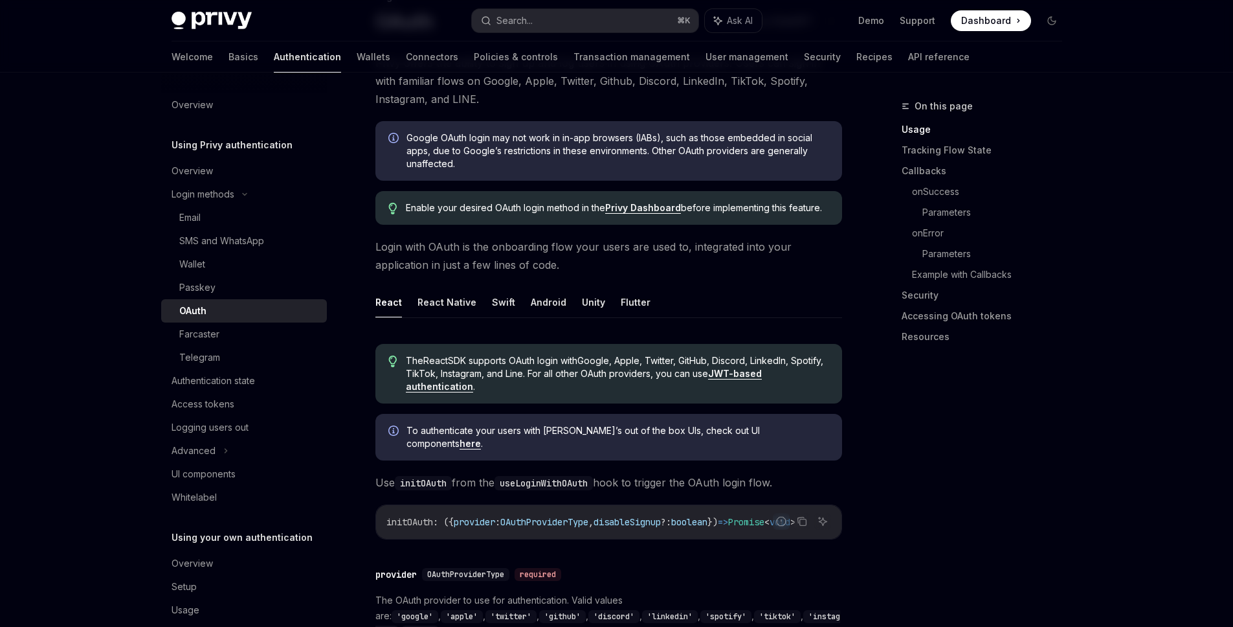
scroll to position [112, 0]
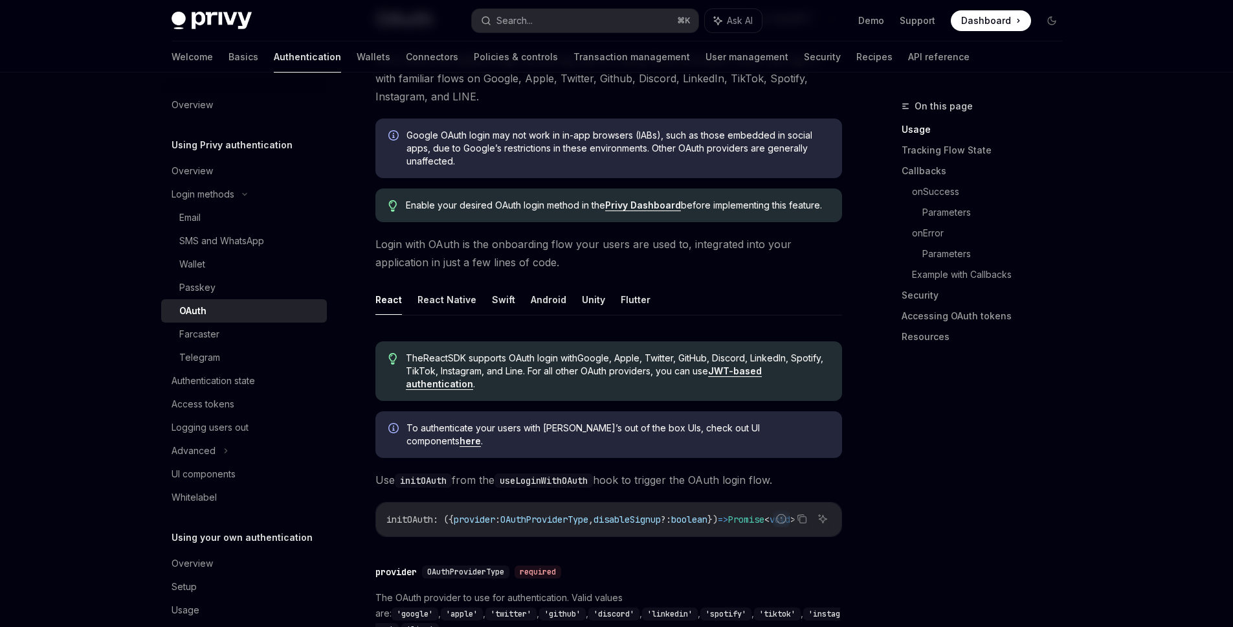
click at [625, 300] on button "Flutter" at bounding box center [636, 299] width 30 height 30
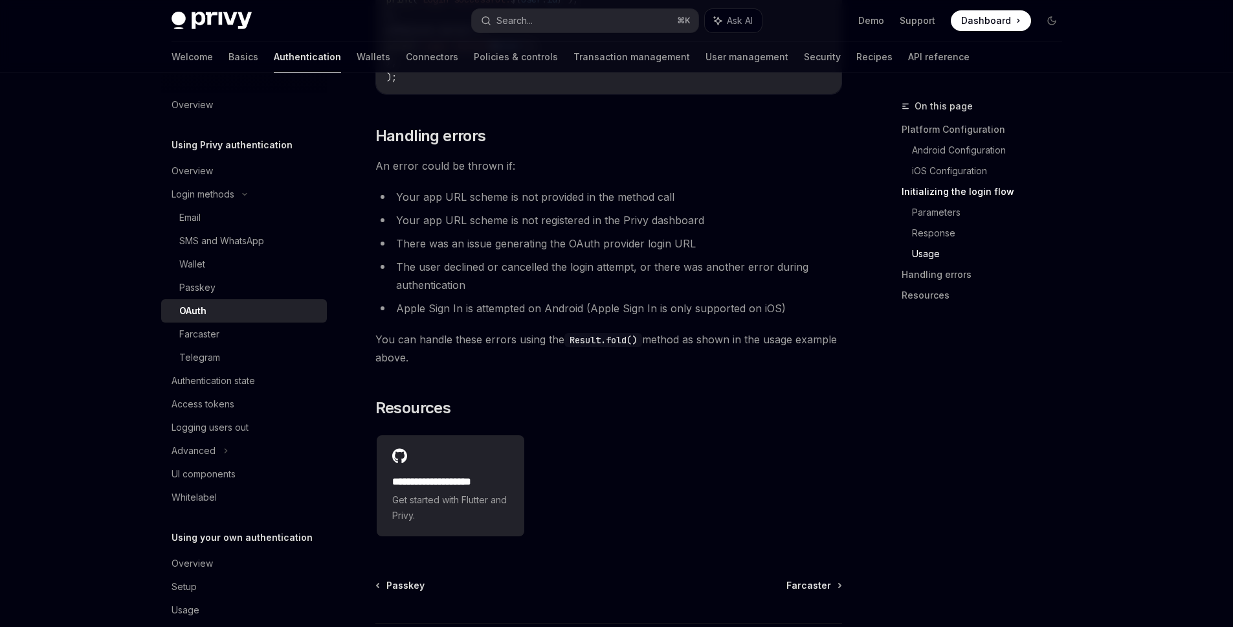
scroll to position [2286, 0]
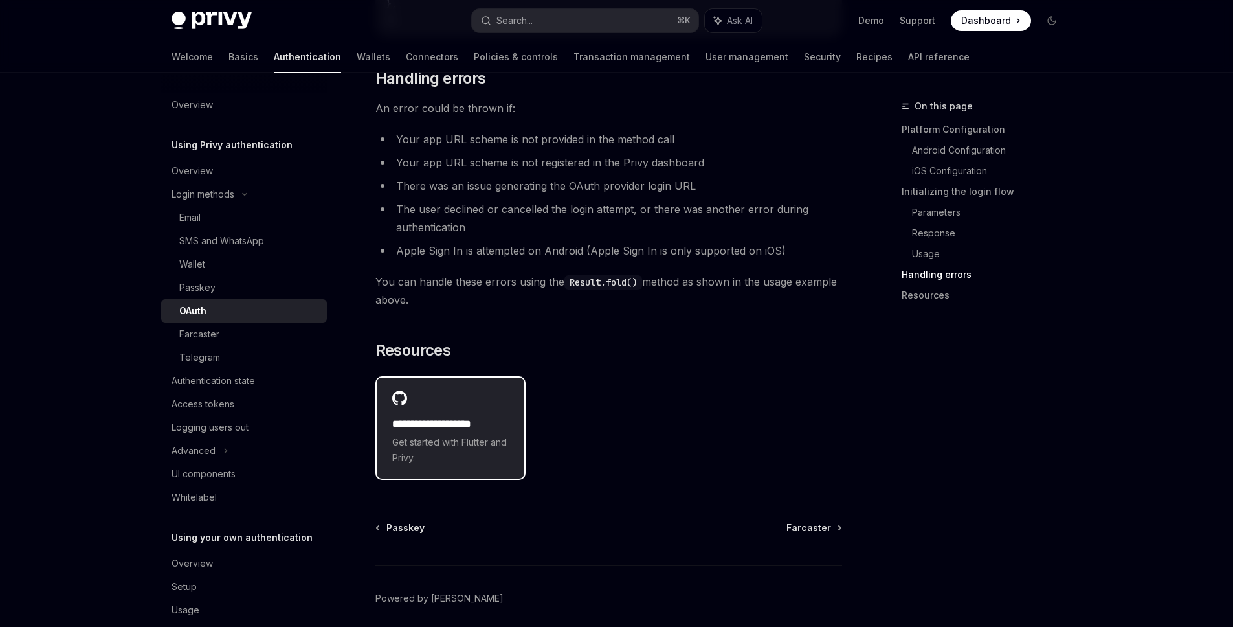
click at [403, 422] on h2 "**********" at bounding box center [450, 424] width 116 height 16
type textarea "*"
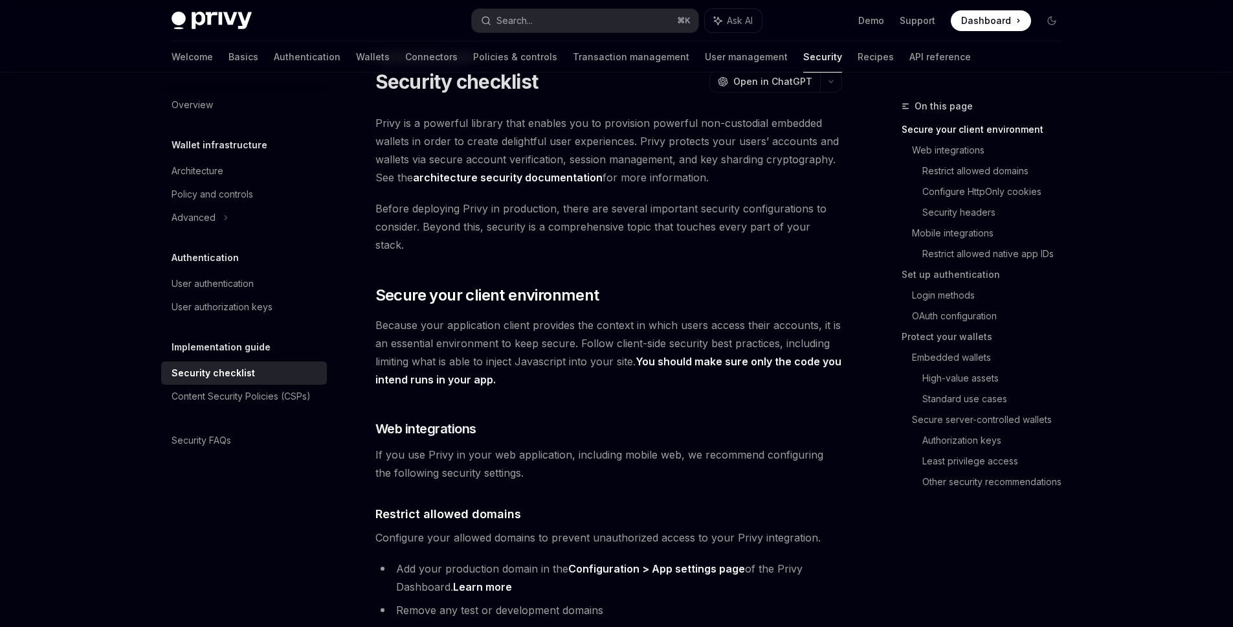
scroll to position [50, 0]
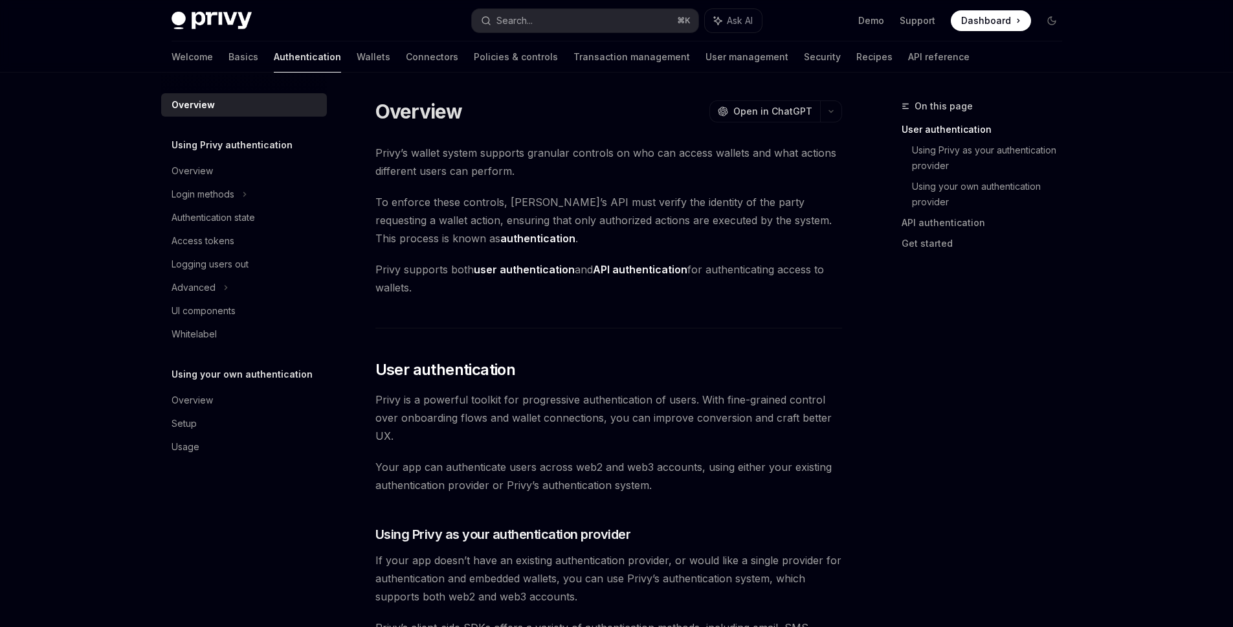
scroll to position [261, 0]
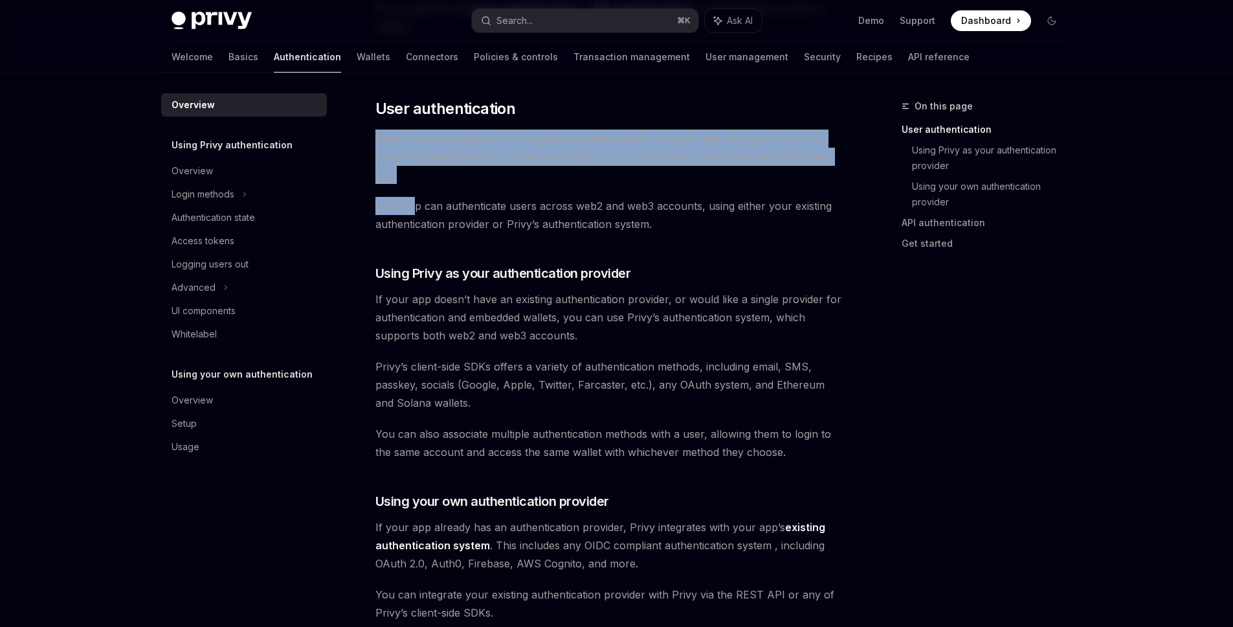
drag, startPoint x: 375, startPoint y: 135, endPoint x: 412, endPoint y: 197, distance: 72.0
click at [412, 197] on div "Privy’s wallet system supports granular controls on who can access wallets and …" at bounding box center [608, 527] width 467 height 1289
click at [415, 186] on div "Privy’s wallet system supports granular controls on who can access wallets and …" at bounding box center [608, 527] width 467 height 1289
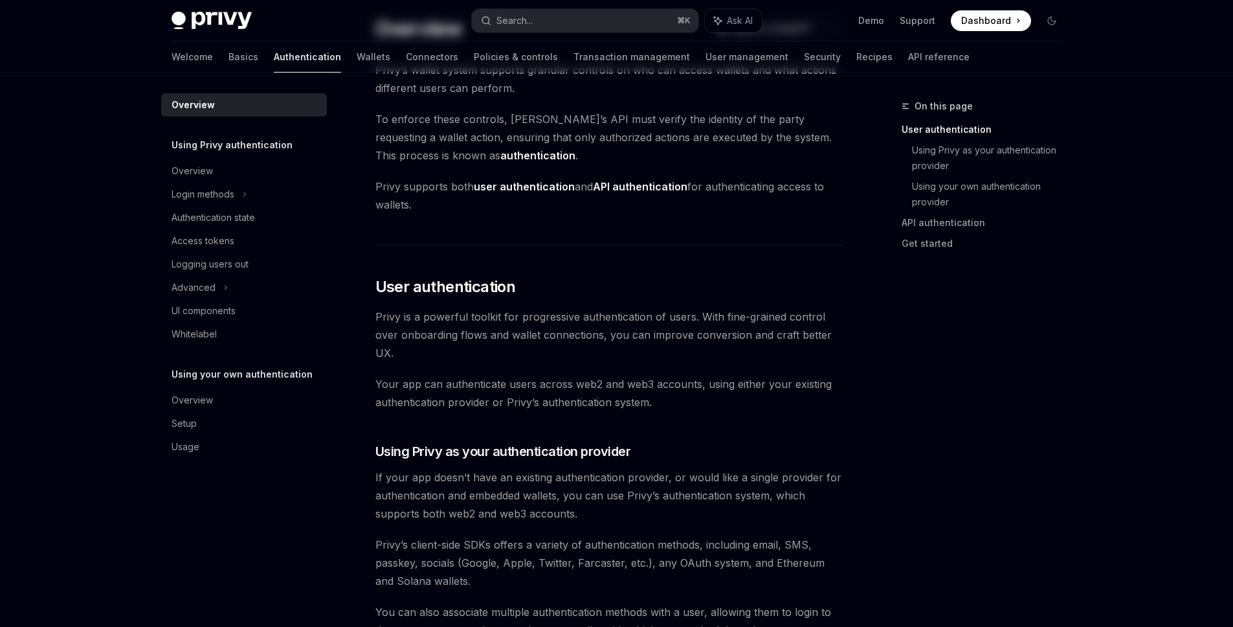
scroll to position [0, 0]
